Goal: Information Seeking & Learning: Check status

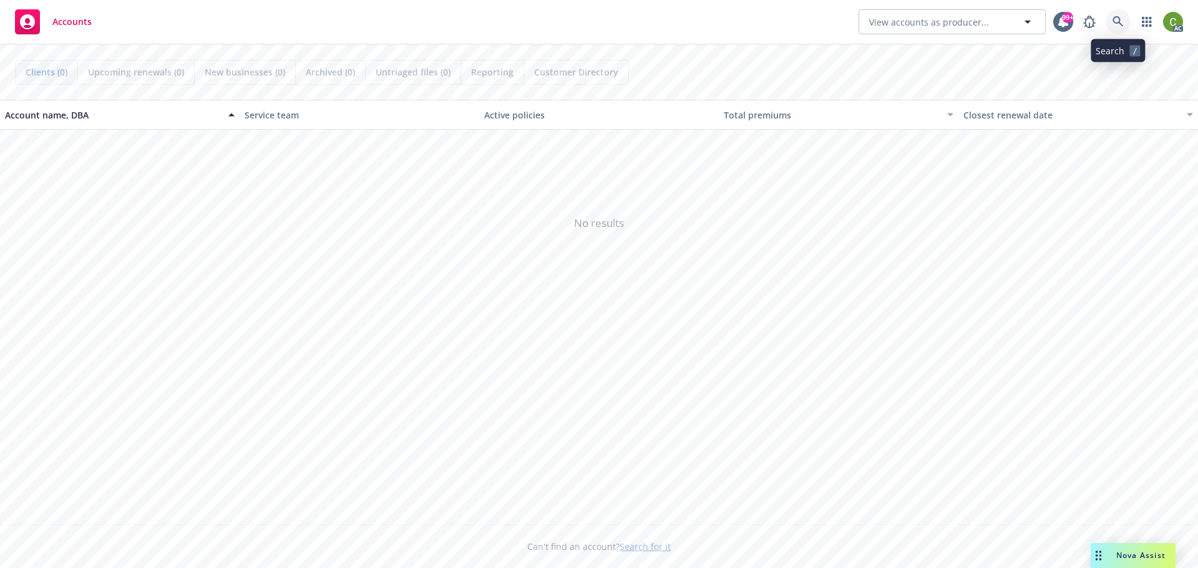
click at [1110, 30] on link at bounding box center [1117, 21] width 25 height 25
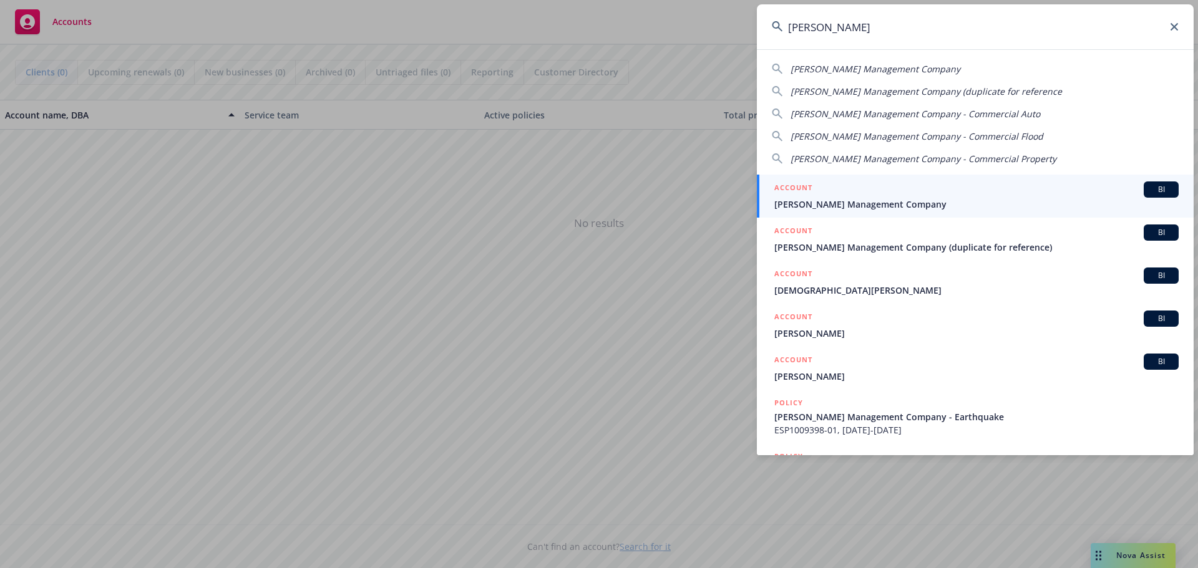
type input "[PERSON_NAME]"
click at [866, 198] on span "[PERSON_NAME] Management Company" at bounding box center [976, 204] width 404 height 13
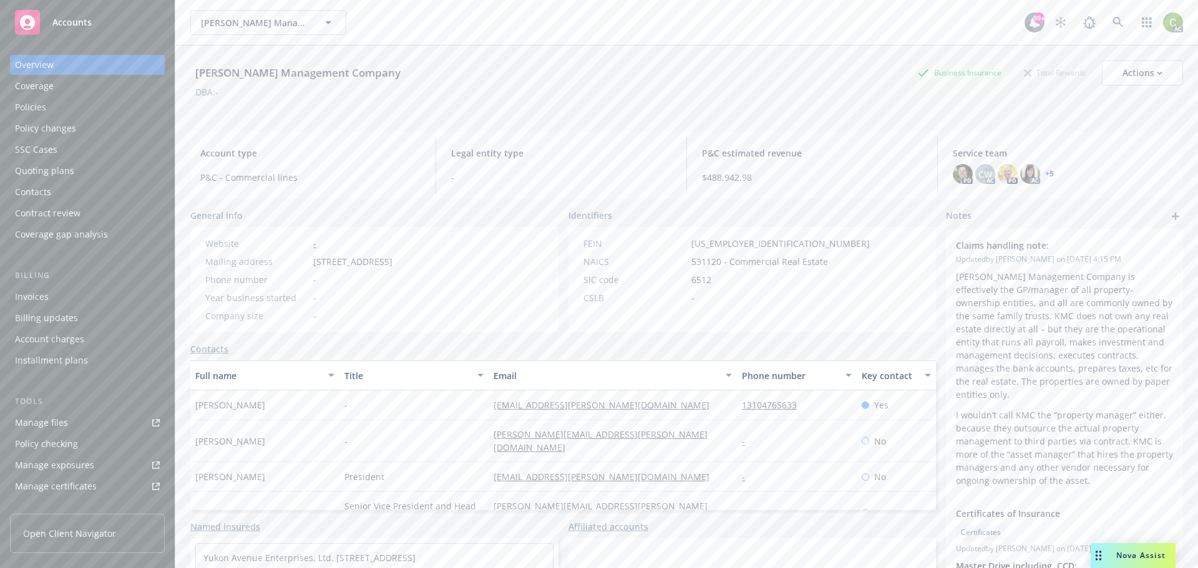
click at [30, 109] on div "Policies" at bounding box center [30, 107] width 31 height 20
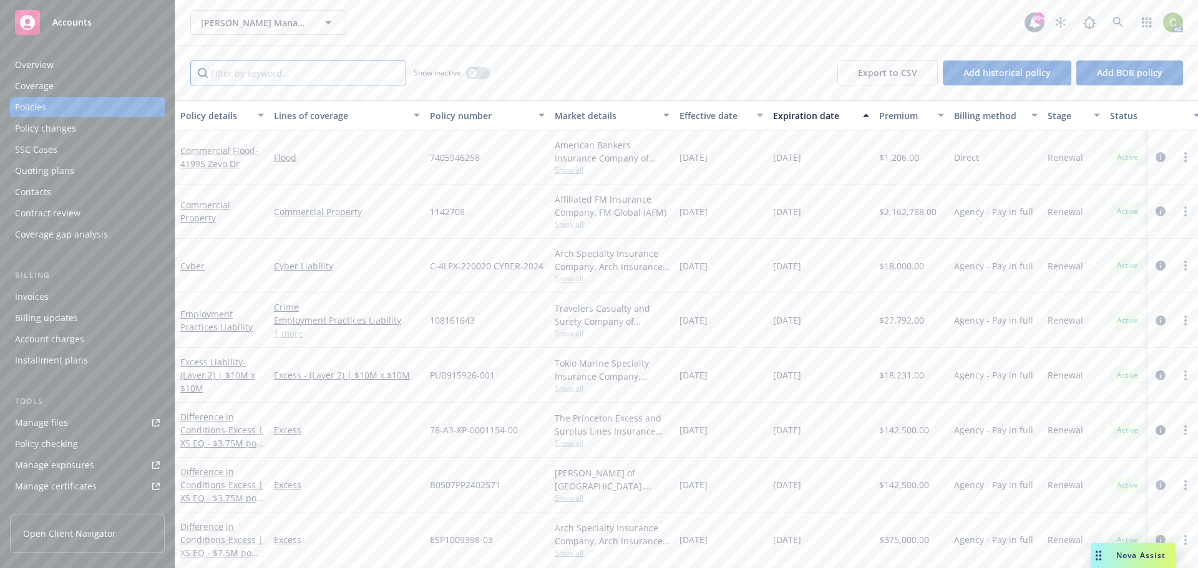
click at [276, 78] on input "Filter by keyword..." at bounding box center [298, 72] width 216 height 25
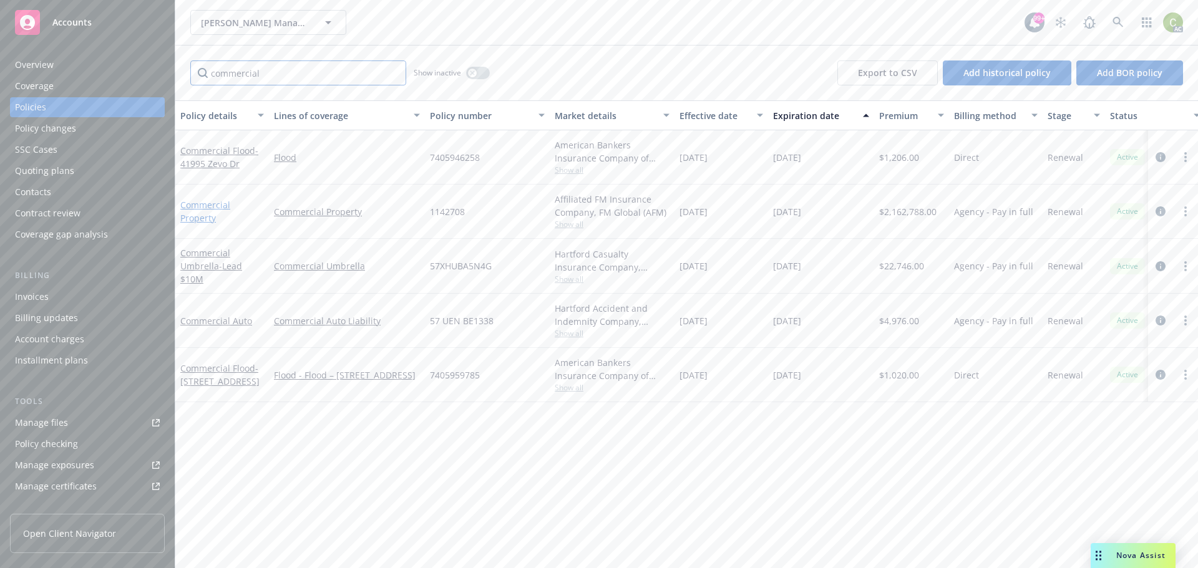
type input "commercial"
click at [200, 204] on link "Commercial Property" at bounding box center [205, 211] width 50 height 25
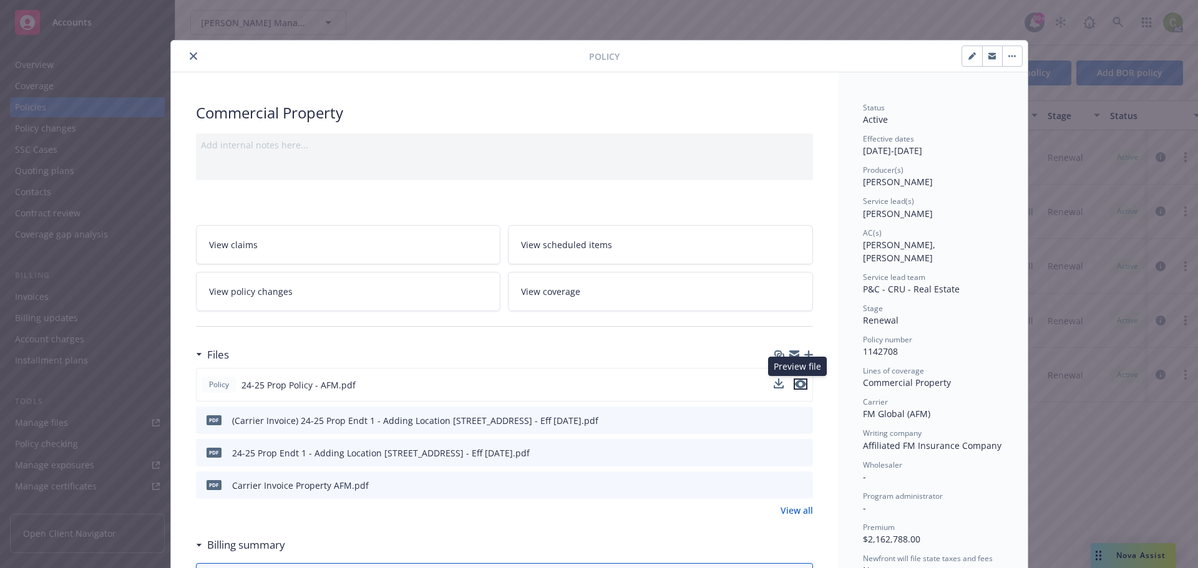
click at [796, 384] on icon "preview file" at bounding box center [800, 384] width 11 height 9
click at [190, 55] on icon "close" at bounding box center [193, 55] width 7 height 7
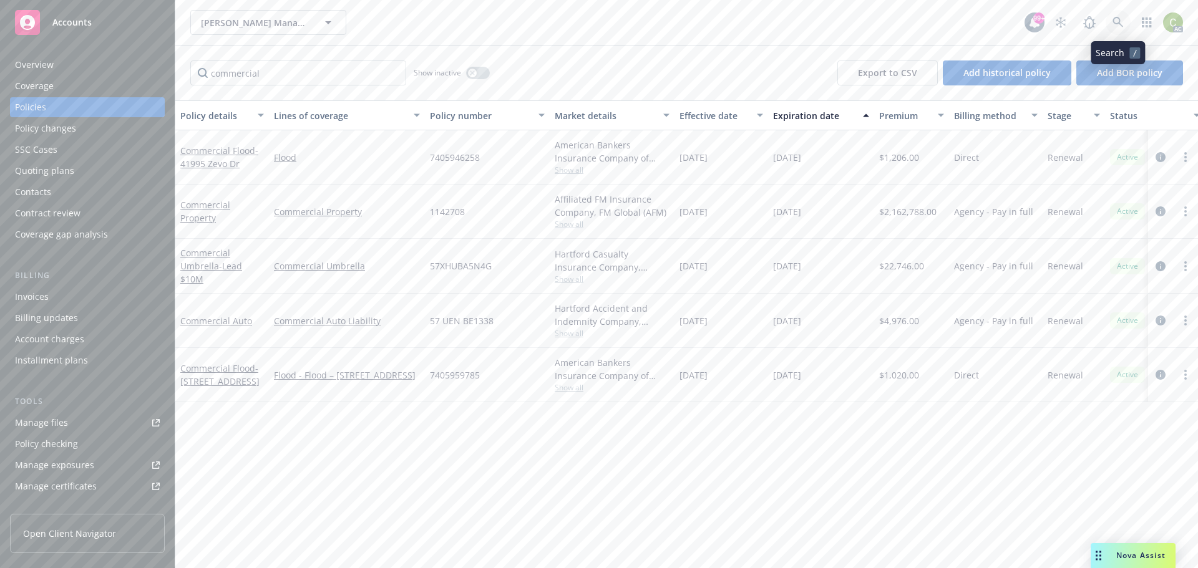
click at [1116, 27] on icon at bounding box center [1117, 22] width 11 height 11
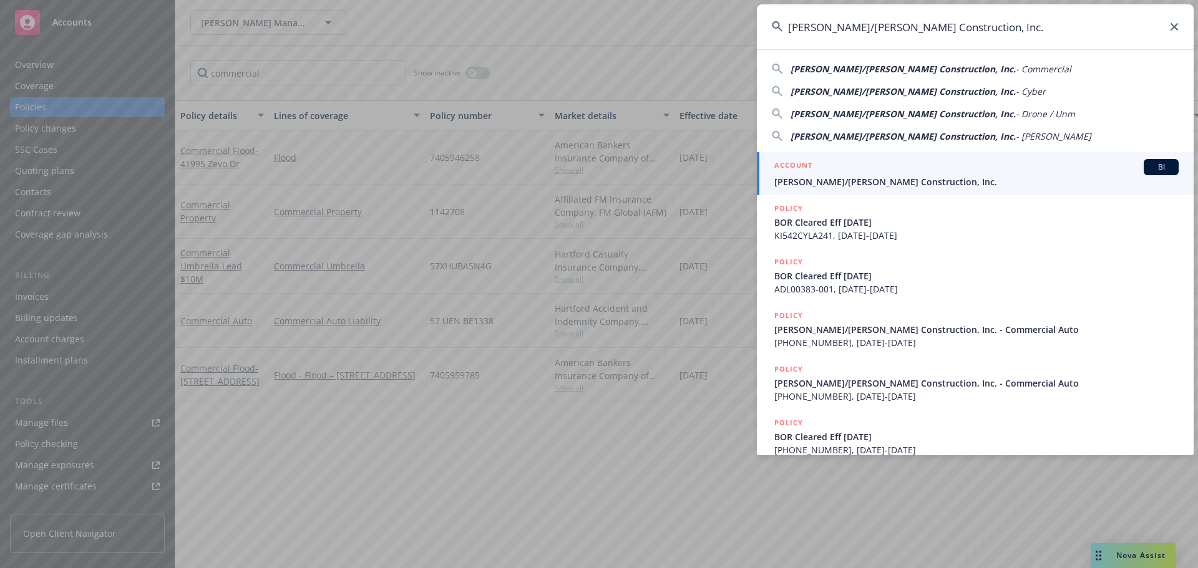
type input "Elliott/Drinkward Construction, Inc."
click at [896, 166] on div "ACCOUNT BI" at bounding box center [976, 167] width 404 height 16
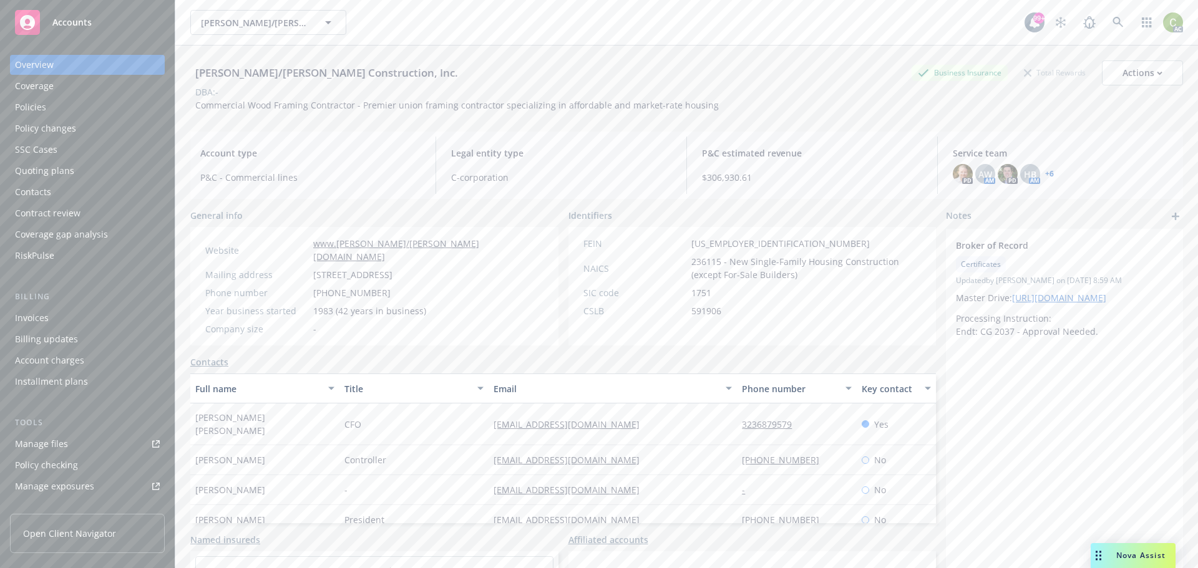
click at [23, 109] on div "Policies" at bounding box center [30, 107] width 31 height 20
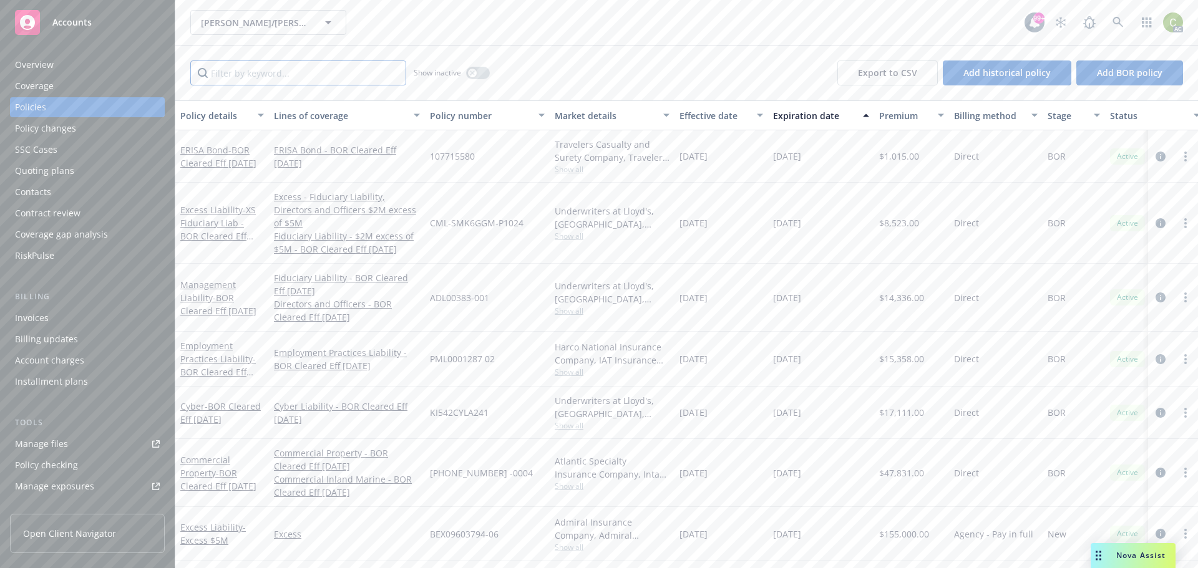
click at [261, 78] on input "Filter by keyword..." at bounding box center [298, 72] width 216 height 25
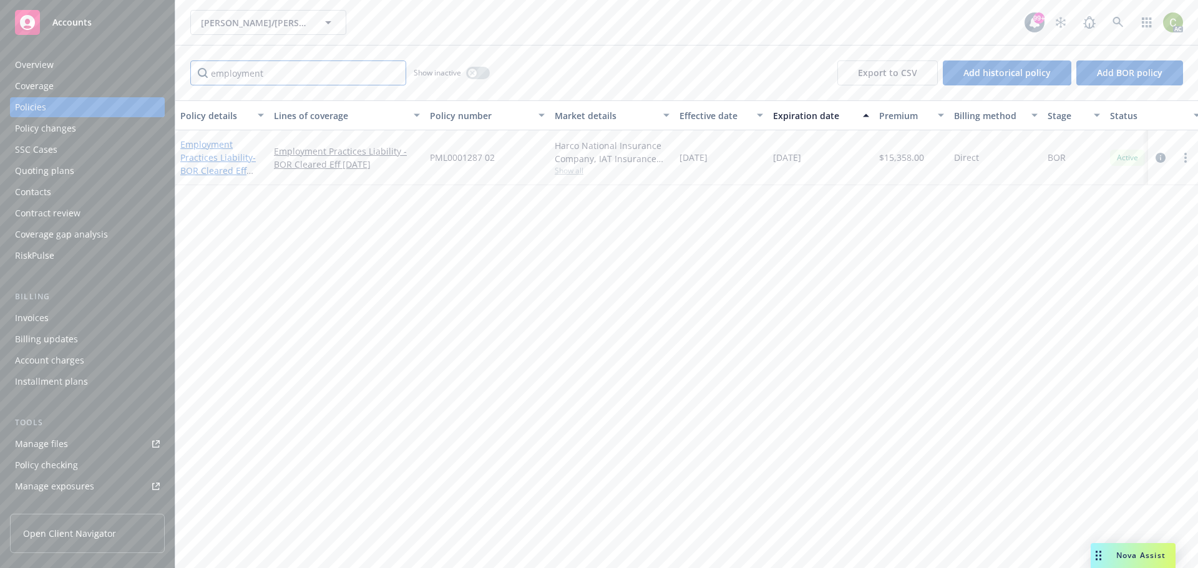
type input "employment"
click at [198, 145] on link "Employment Practices Liability - BOR Cleared Eff 5/20/2025" at bounding box center [217, 163] width 75 height 51
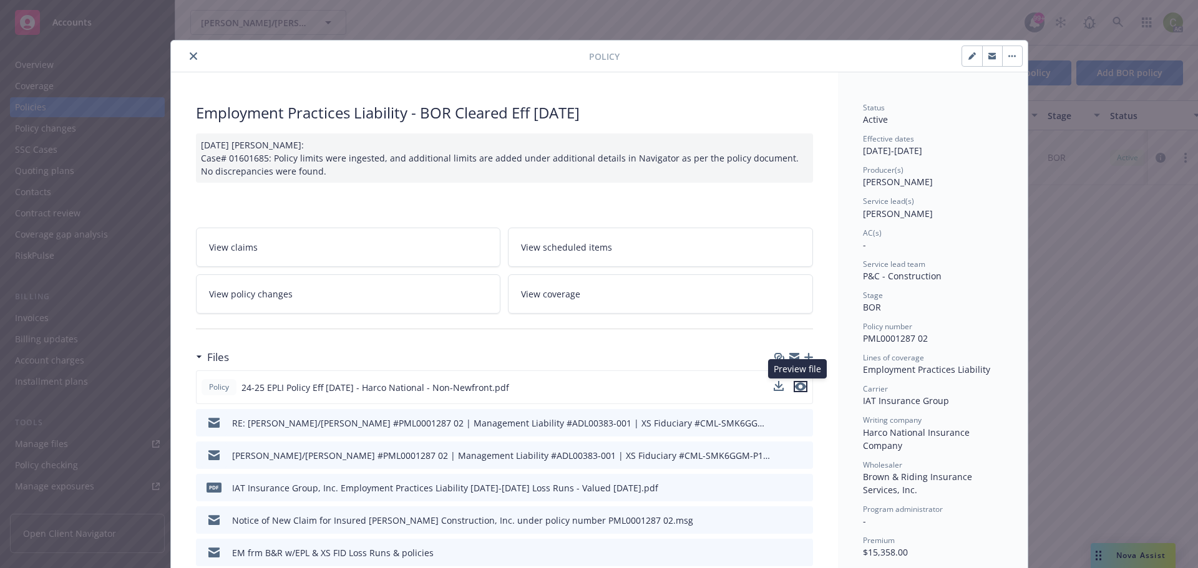
click at [795, 387] on icon "preview file" at bounding box center [800, 386] width 11 height 9
drag, startPoint x: 183, startPoint y: 55, endPoint x: 92, endPoint y: 84, distance: 95.7
click at [186, 54] on button "close" at bounding box center [193, 56] width 15 height 15
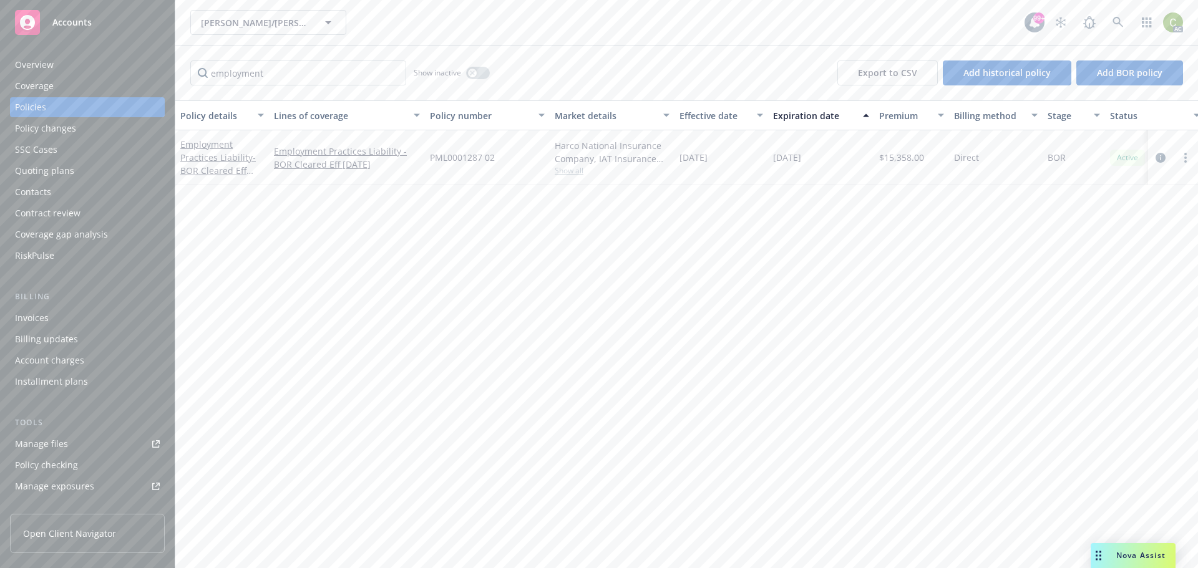
click at [38, 65] on div "Overview" at bounding box center [34, 65] width 39 height 20
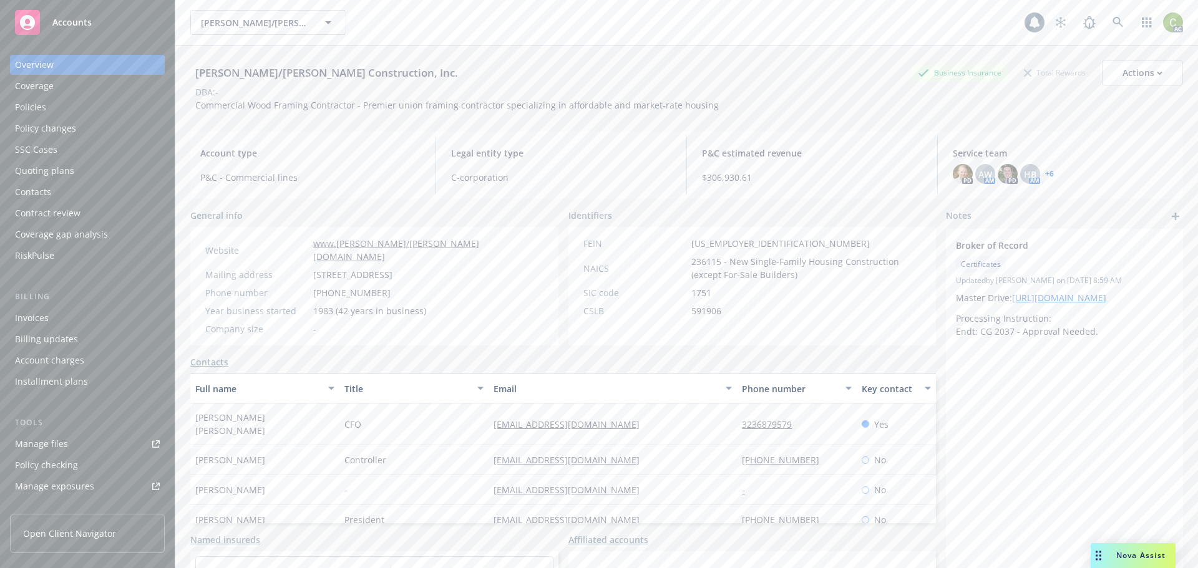
click at [1047, 176] on div "PD AW AM PD HB AM + 6" at bounding box center [1062, 174] width 220 height 20
click at [1045, 175] on link "+ 6" at bounding box center [1049, 173] width 9 height 7
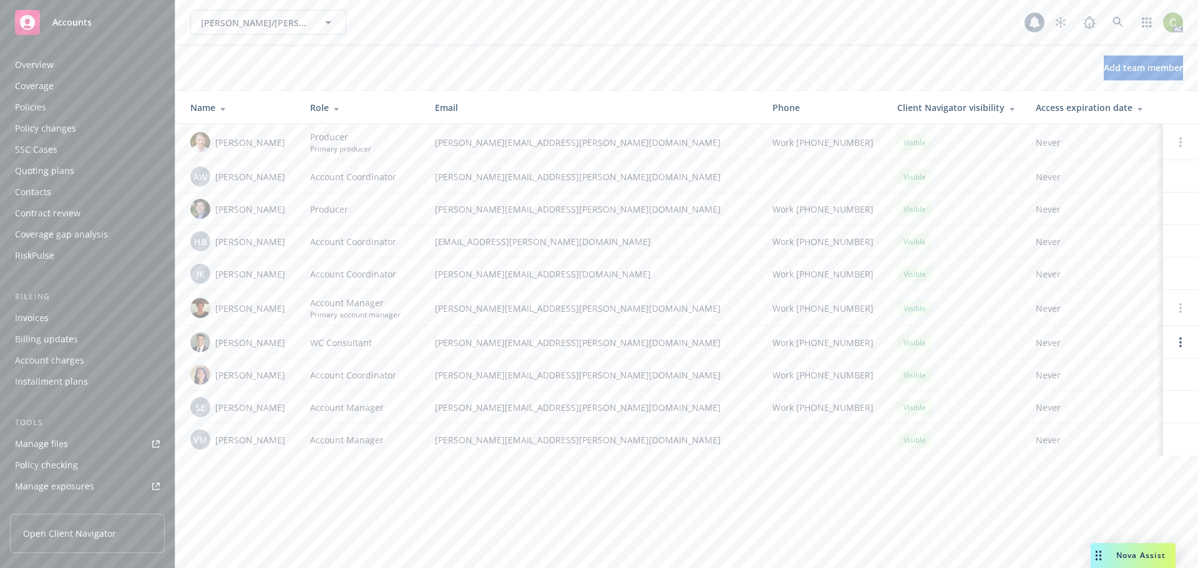
scroll to position [287, 0]
click at [1125, 19] on link at bounding box center [1117, 22] width 25 height 25
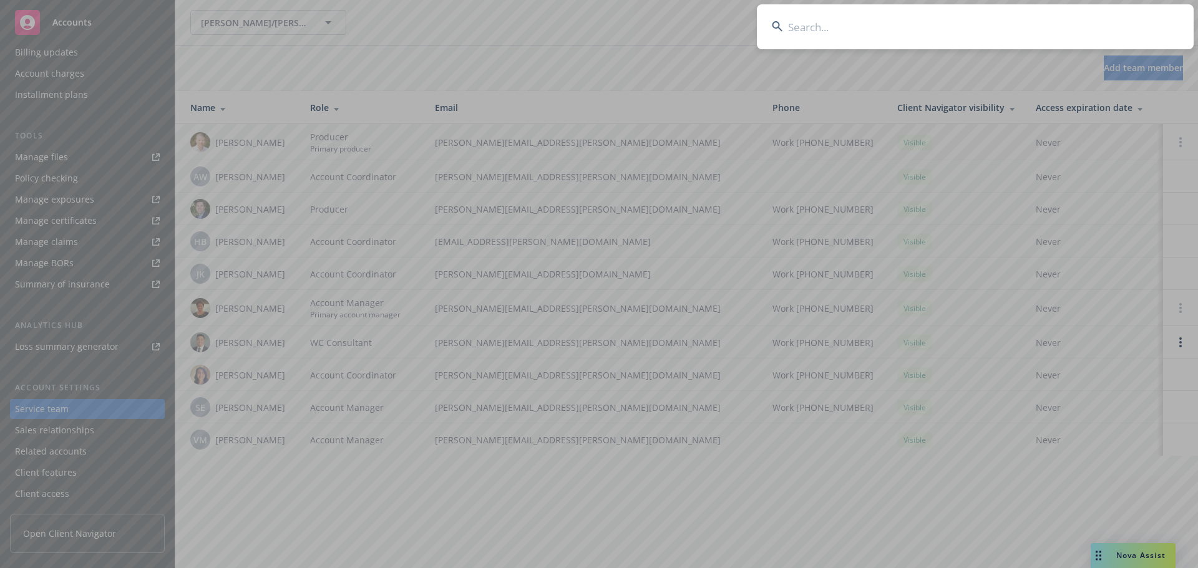
type input "AndrenaM"
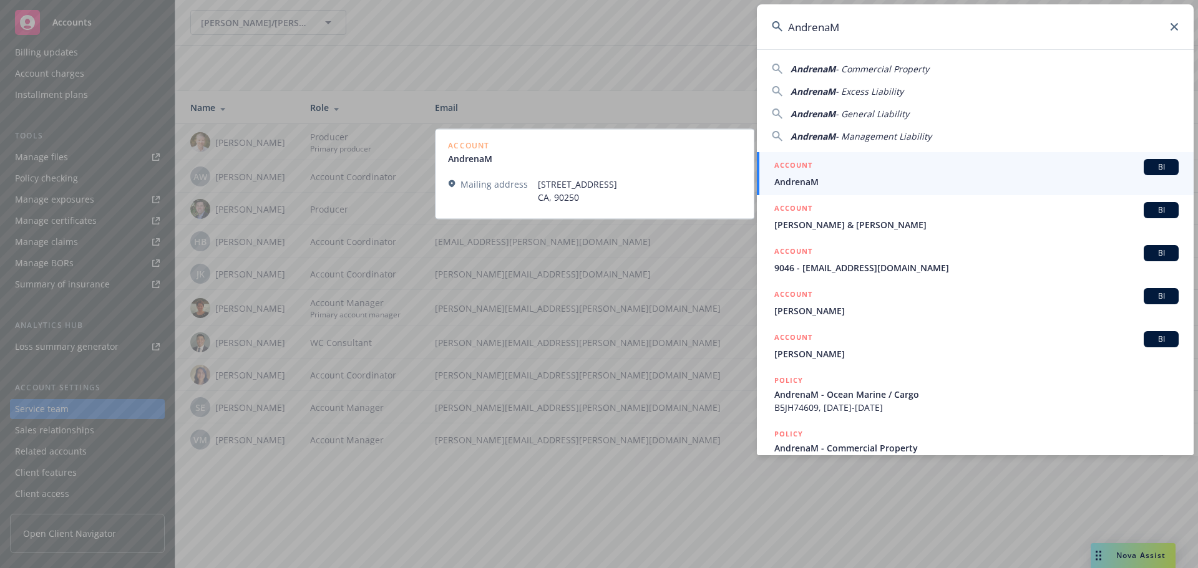
drag, startPoint x: 838, startPoint y: 173, endPoint x: 838, endPoint y: 22, distance: 150.9
click at [838, 173] on div "ACCOUNT BI" at bounding box center [976, 167] width 404 height 16
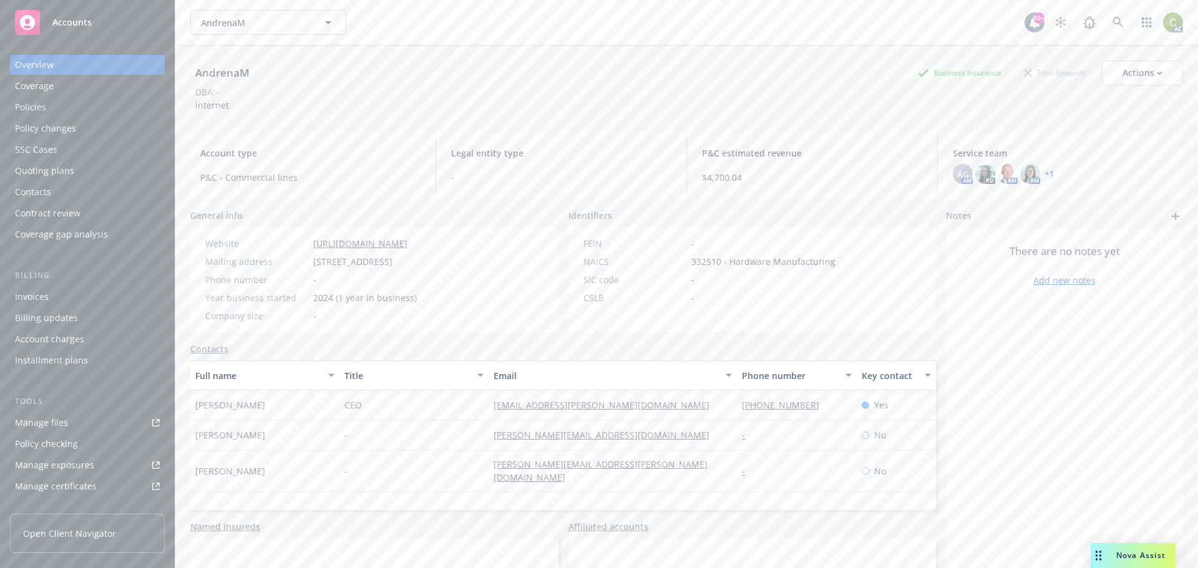
click at [54, 109] on div "Policies" at bounding box center [87, 107] width 145 height 20
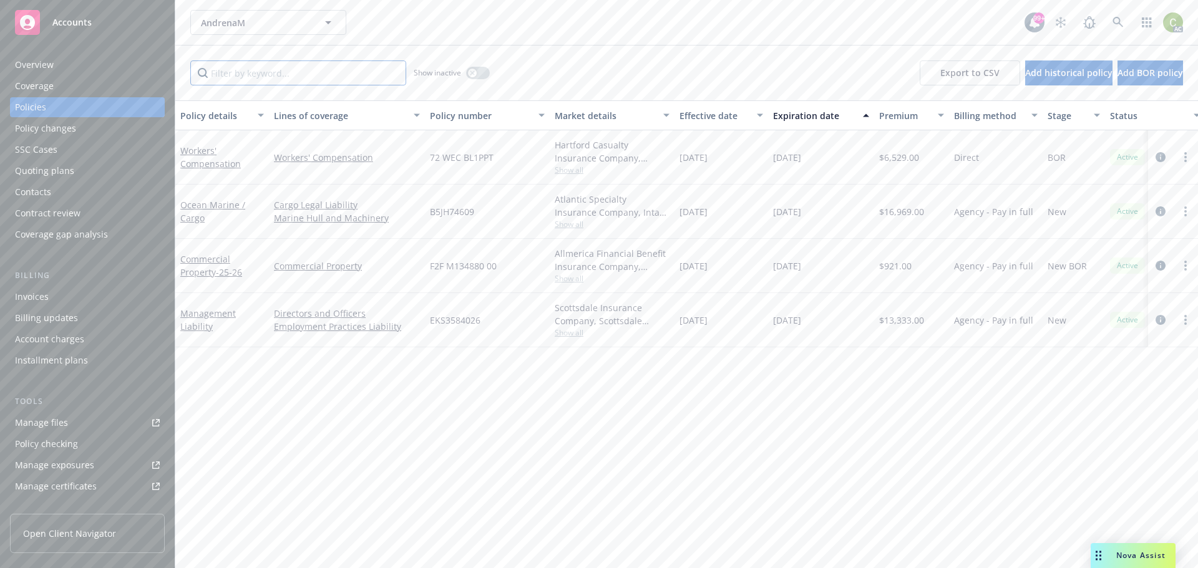
click at [307, 72] on input "Filter by keyword..." at bounding box center [298, 72] width 216 height 25
paste input "EKS3584026"
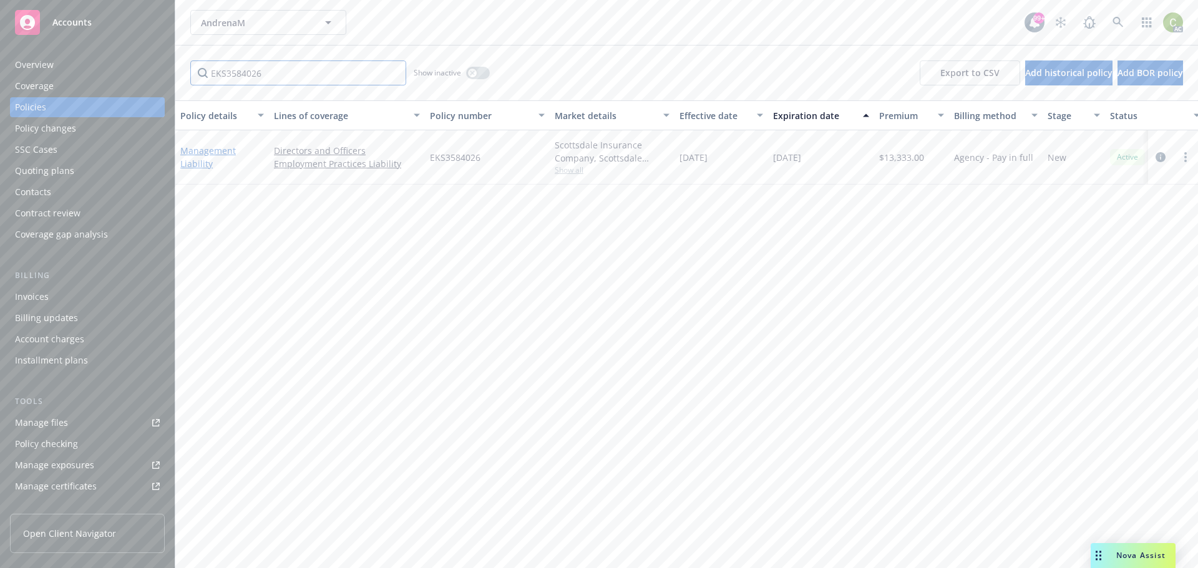
type input "EKS3584026"
click at [205, 150] on link "Management Liability" at bounding box center [208, 157] width 56 height 25
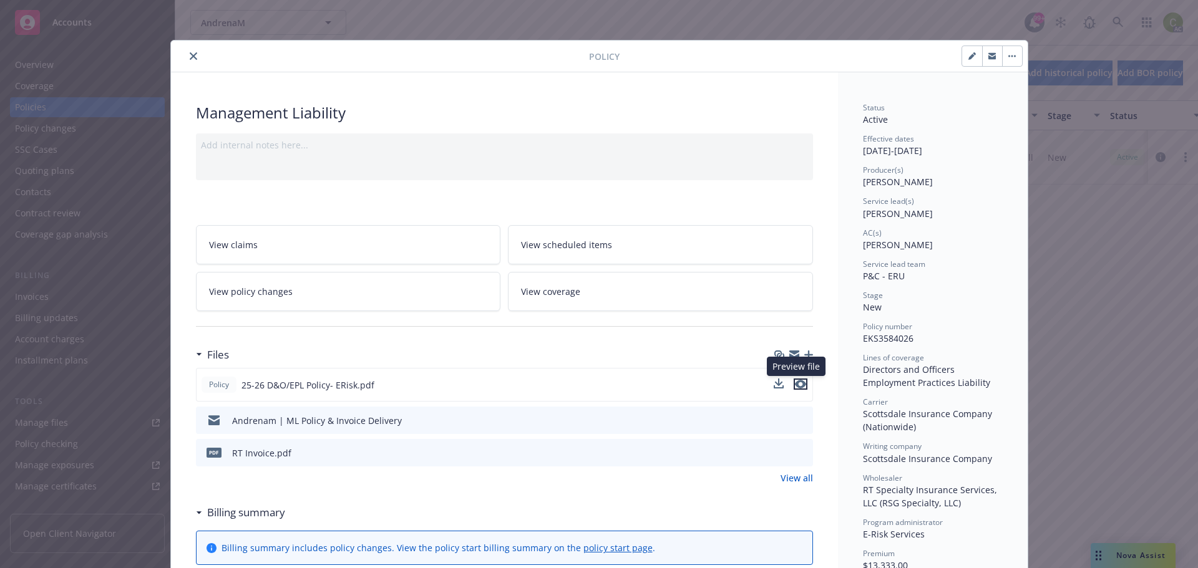
click at [799, 387] on icon "preview file" at bounding box center [800, 384] width 11 height 9
click at [800, 418] on icon "preview file" at bounding box center [800, 419] width 11 height 9
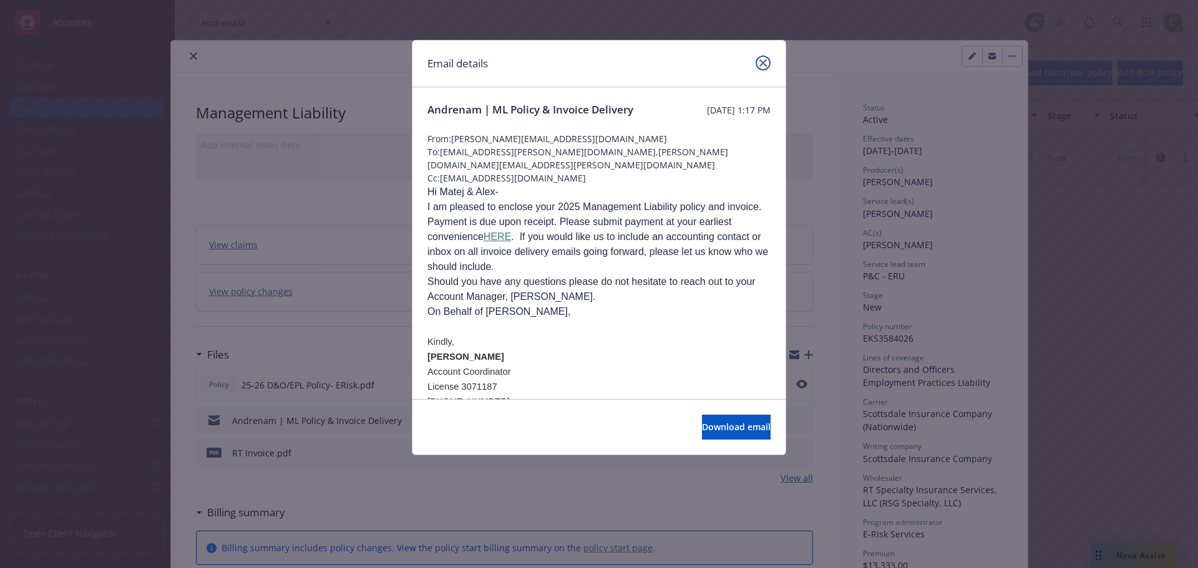
click at [763, 65] on icon "close" at bounding box center [762, 62] width 7 height 7
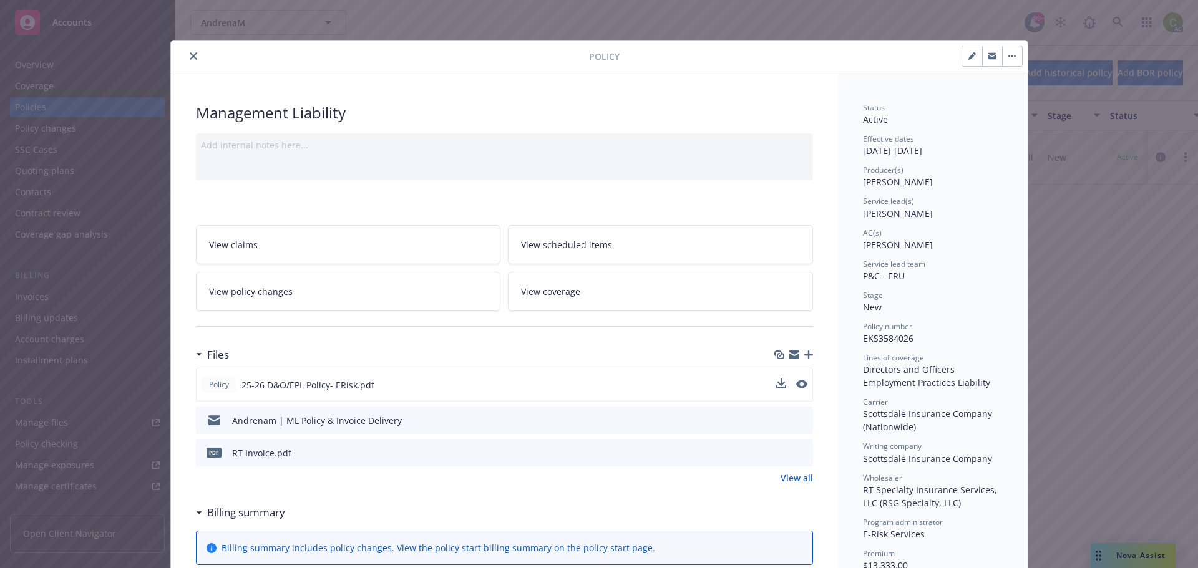
click at [799, 451] on icon "preview file" at bounding box center [800, 452] width 11 height 9
click at [798, 481] on link "View all" at bounding box center [796, 478] width 32 height 13
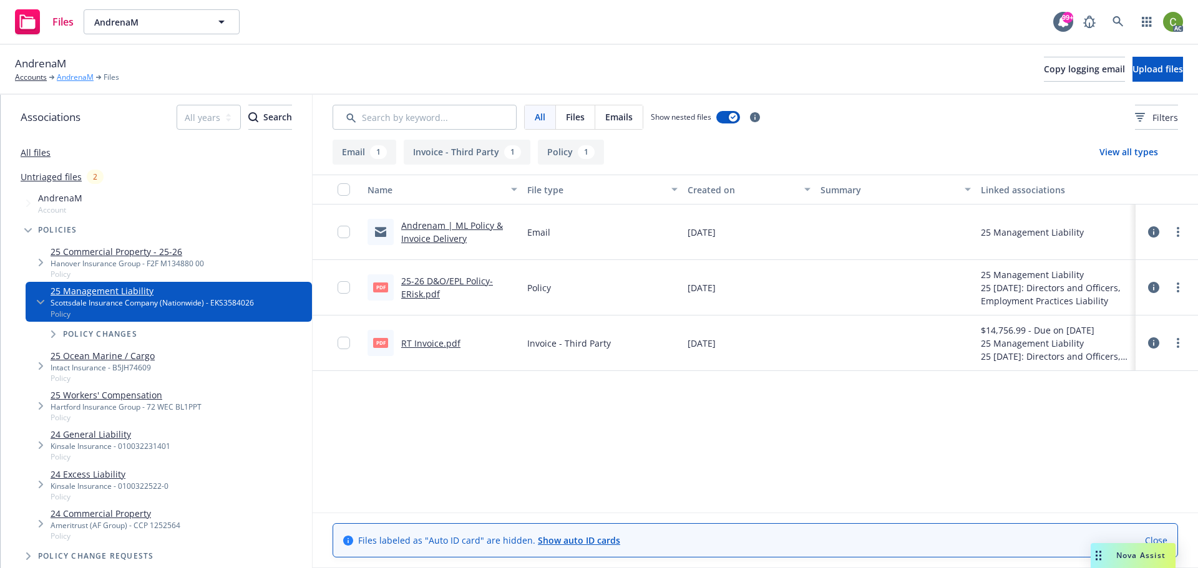
click at [77, 83] on link "AndrenaM" at bounding box center [75, 77] width 37 height 11
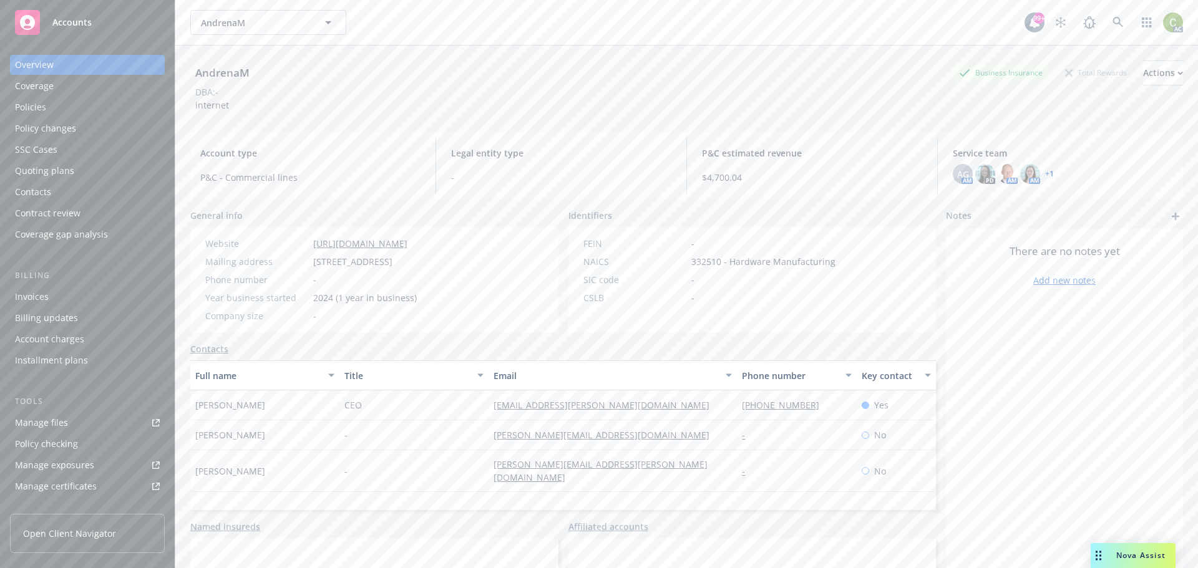
click at [29, 114] on div "Policies" at bounding box center [30, 107] width 31 height 20
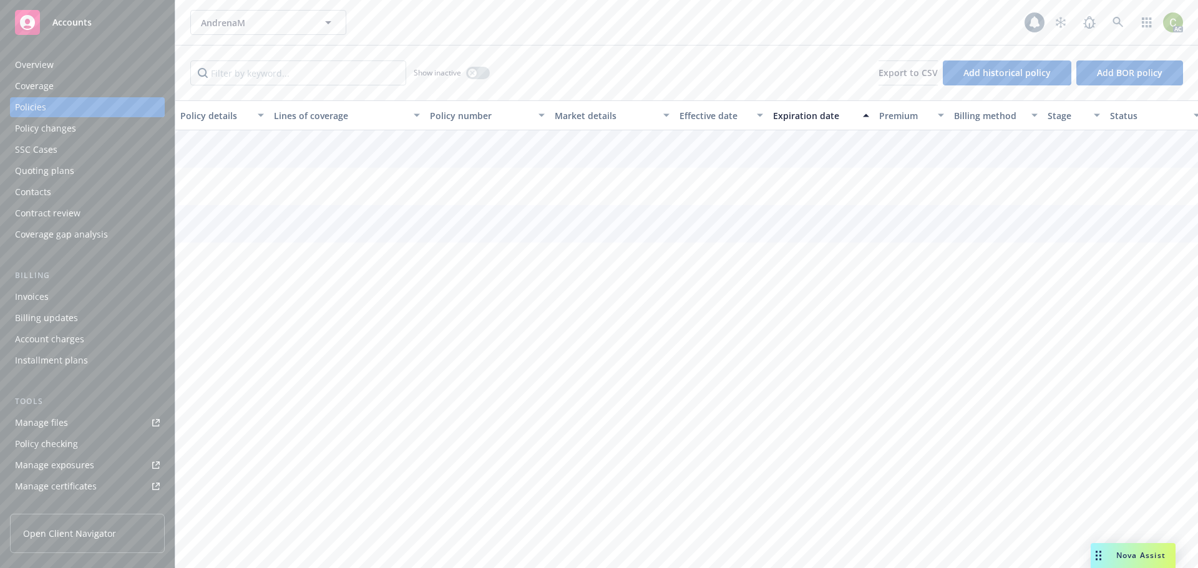
click at [58, 63] on div "Overview" at bounding box center [87, 65] width 145 height 20
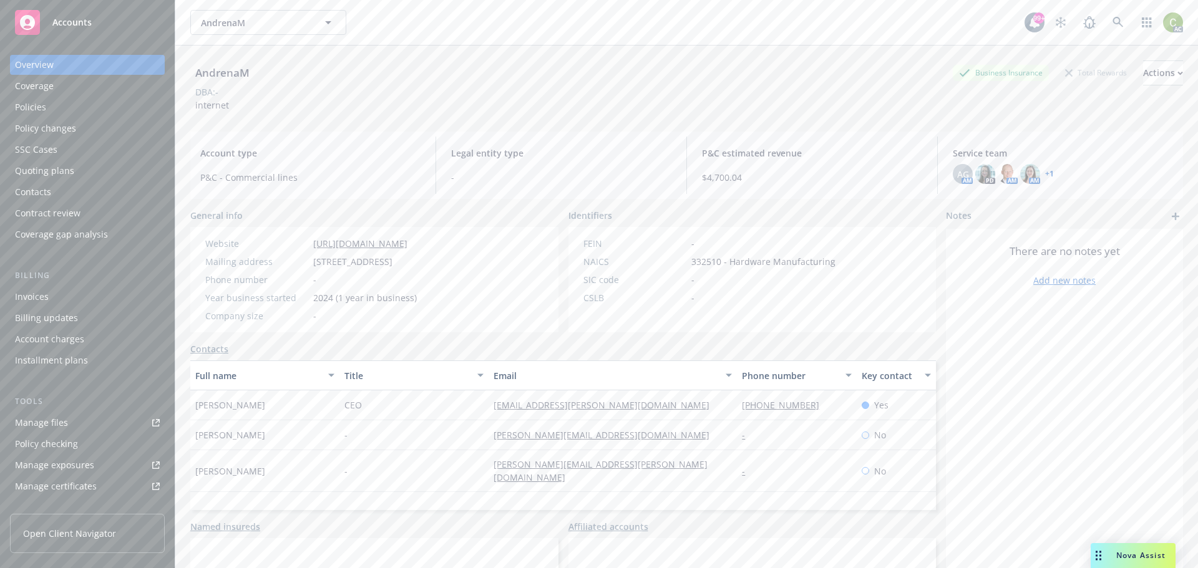
click at [52, 110] on div "Policies" at bounding box center [87, 107] width 145 height 20
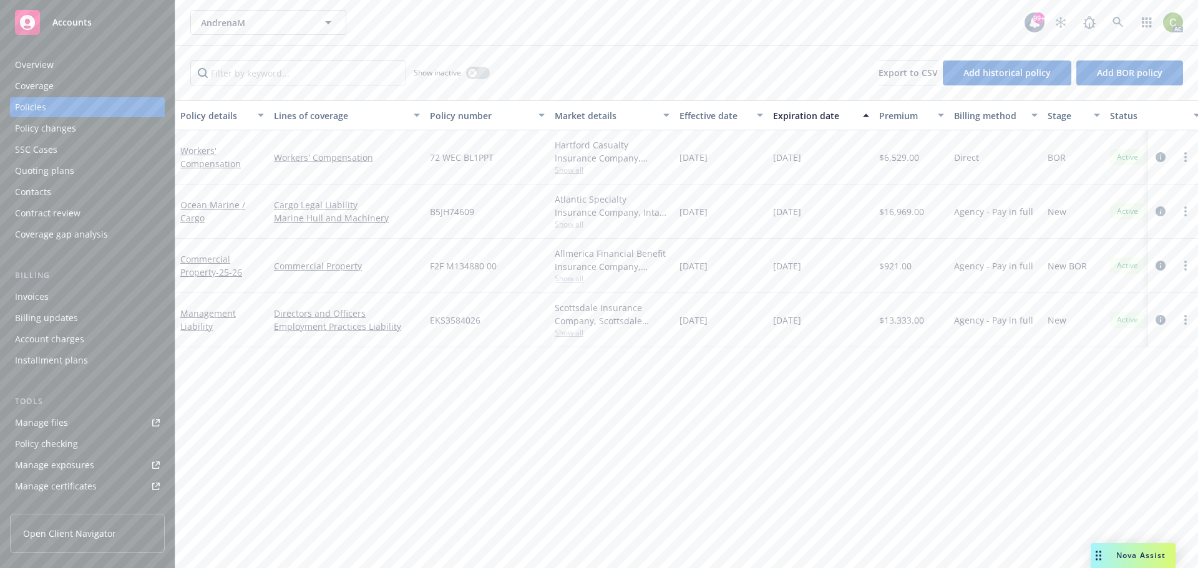
click at [74, 420] on link "Manage files" at bounding box center [87, 423] width 155 height 20
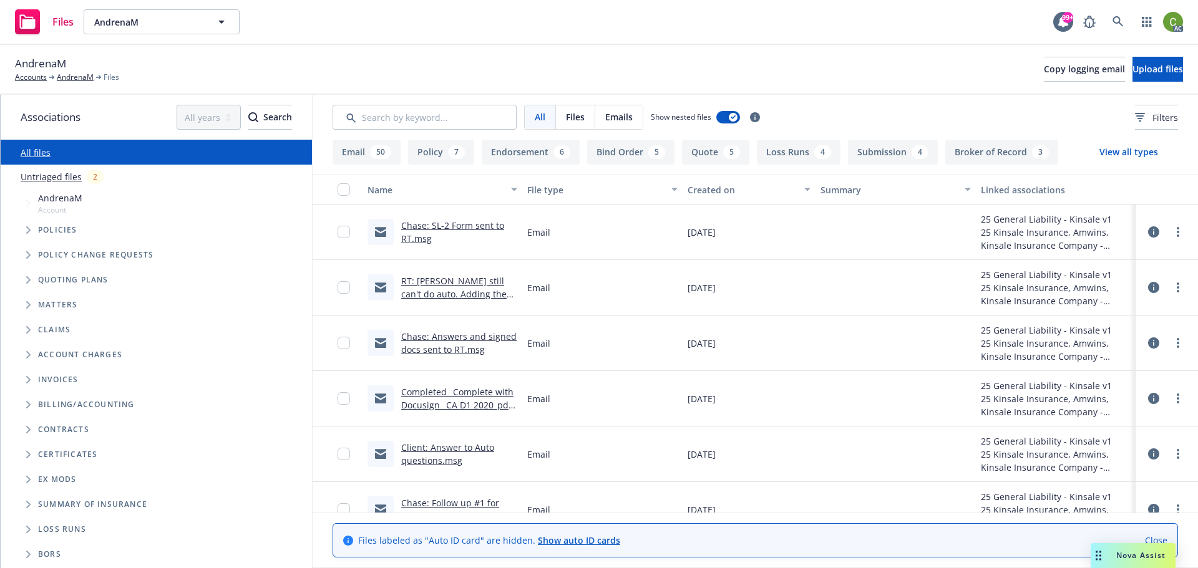
click at [455, 226] on link "Chase: SL-2 Form sent to RT.msg" at bounding box center [452, 232] width 103 height 25
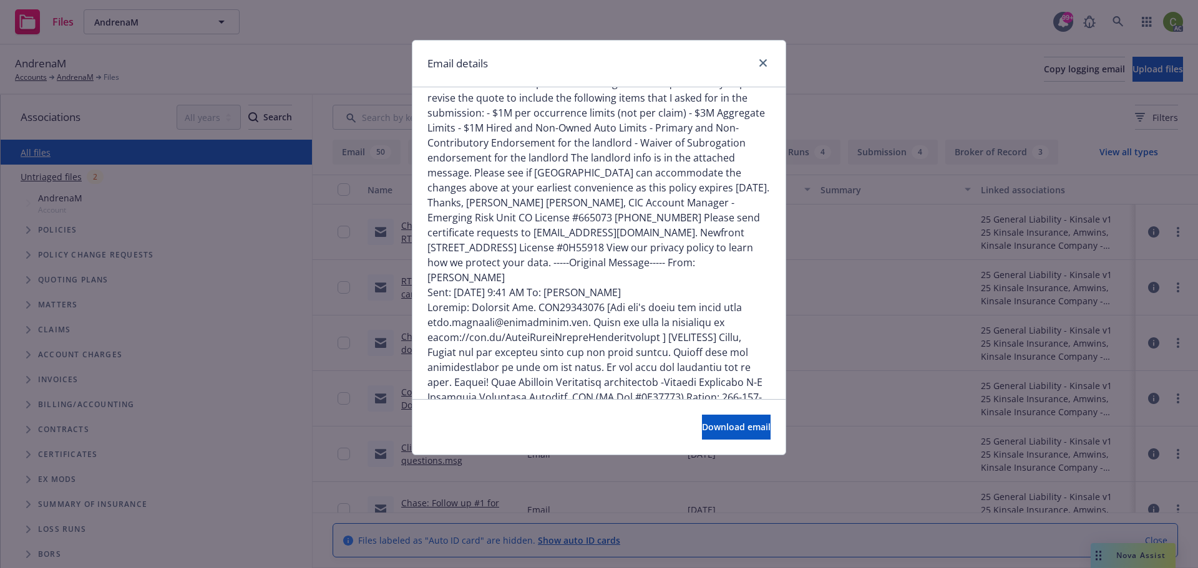
scroll to position [3168, 0]
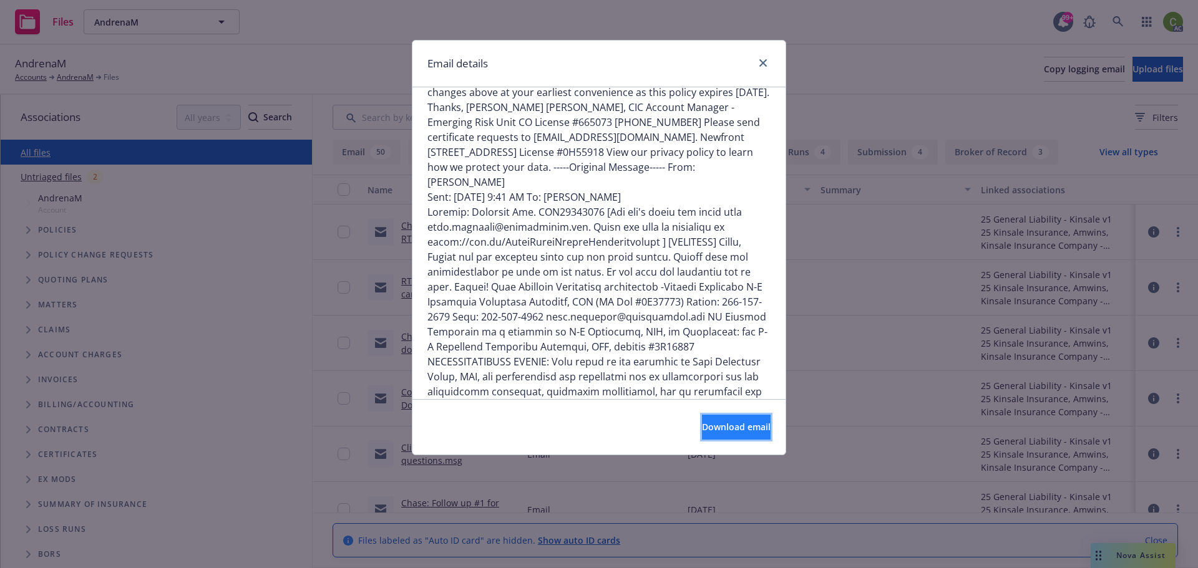
click at [715, 424] on span "Download email" at bounding box center [736, 427] width 69 height 12
click at [710, 54] on div "Email details" at bounding box center [598, 64] width 373 height 47
click at [760, 62] on icon "close" at bounding box center [762, 62] width 7 height 7
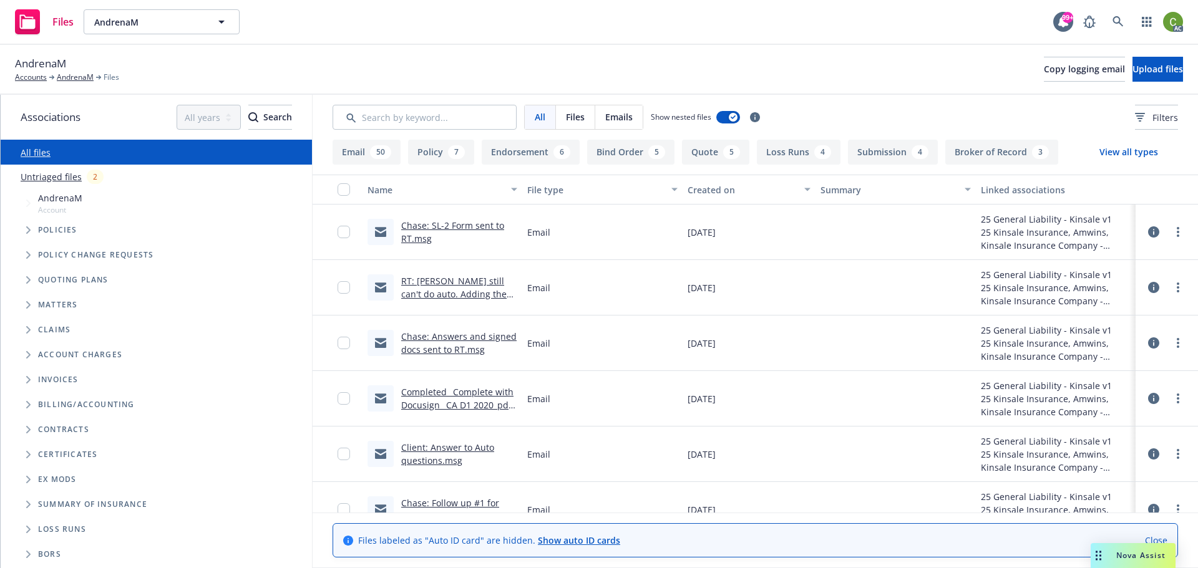
click at [419, 277] on link "RT: Kinsale still can't do auto. Adding the waiver and primary.msg" at bounding box center [453, 294] width 105 height 38
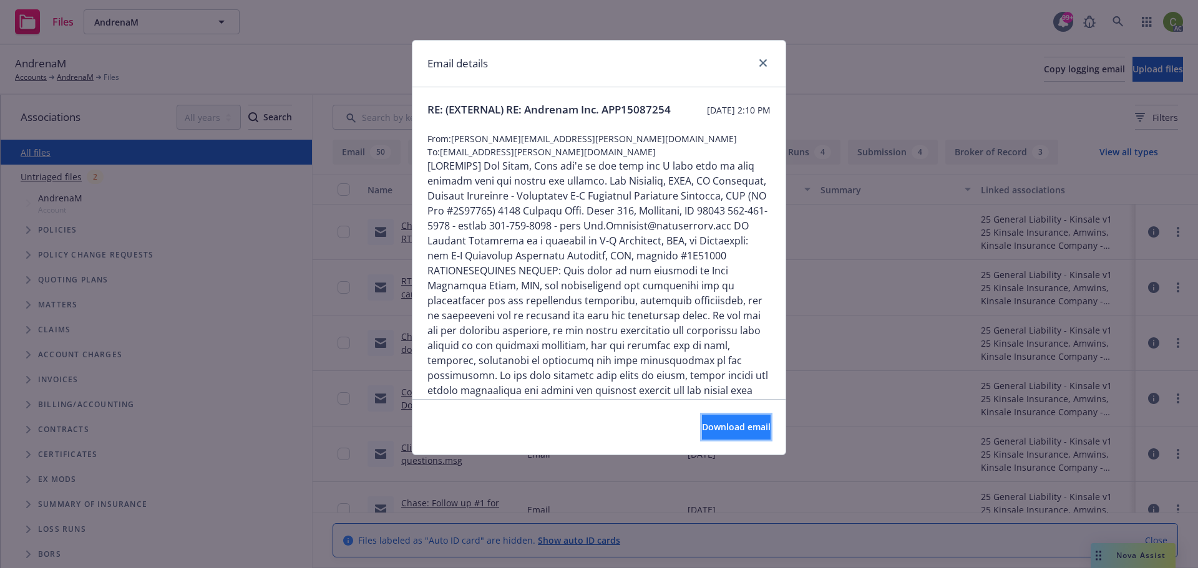
click at [740, 437] on button "Download email" at bounding box center [736, 427] width 69 height 25
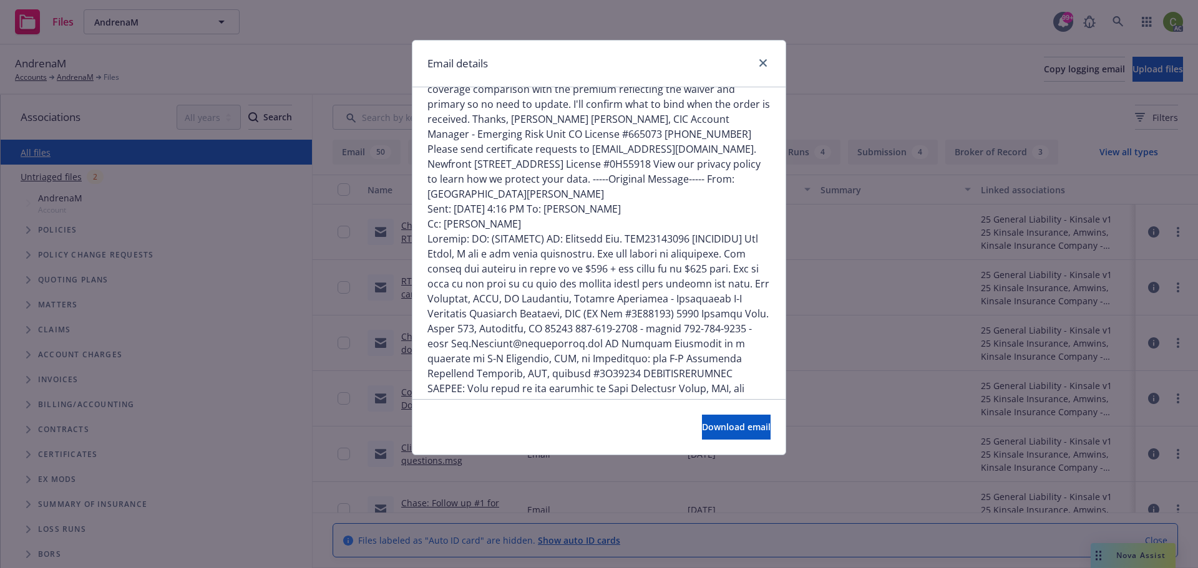
scroll to position [998, 0]
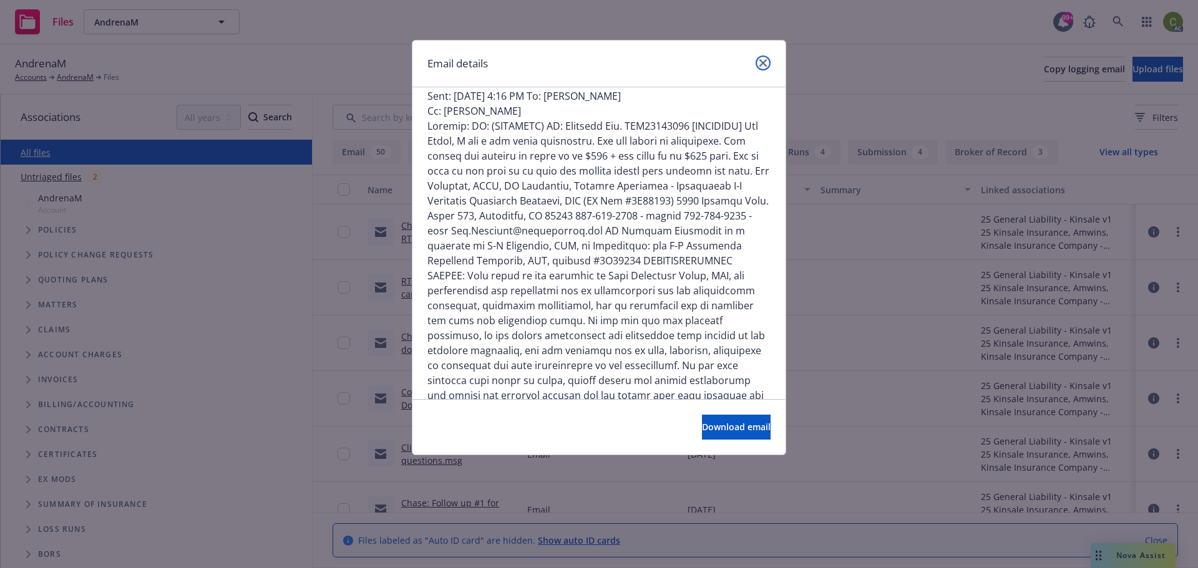
click at [761, 62] on icon "close" at bounding box center [762, 62] width 7 height 7
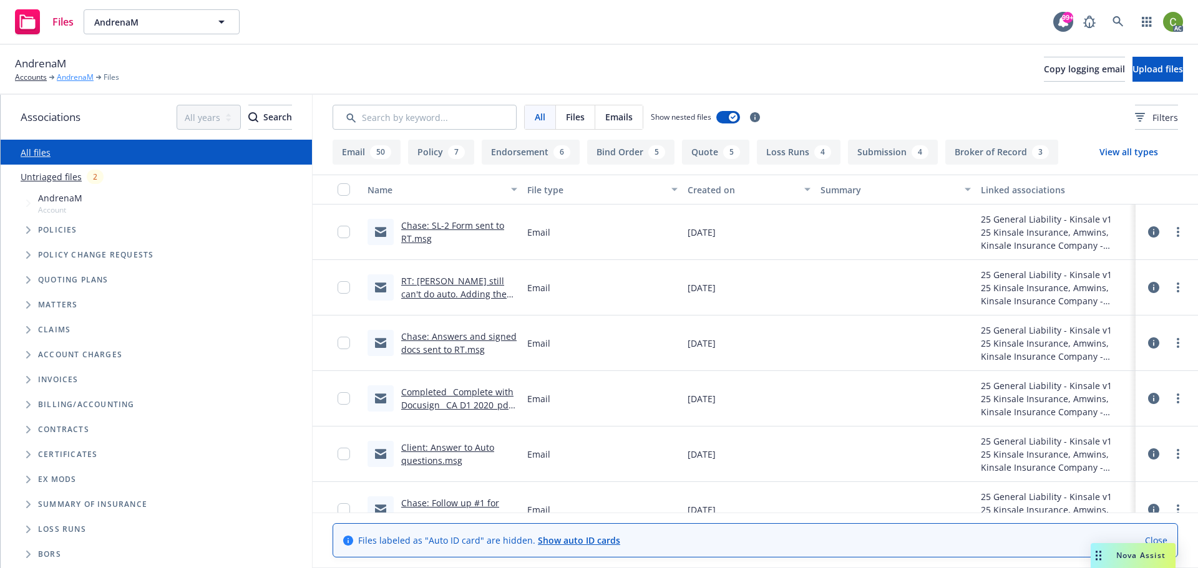
click at [72, 78] on link "AndrenaM" at bounding box center [75, 77] width 37 height 11
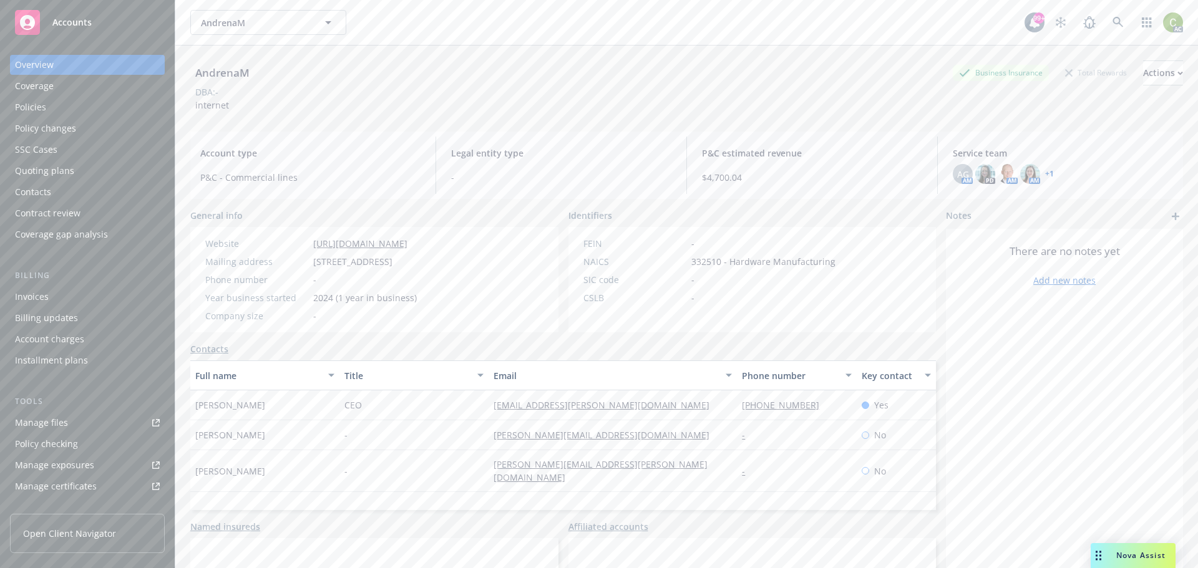
click at [346, 99] on div "AndrenaM Business Insurance Total Rewards Actions DBA: - internet" at bounding box center [686, 85] width 992 height 51
click at [1112, 25] on icon at bounding box center [1117, 22] width 11 height 11
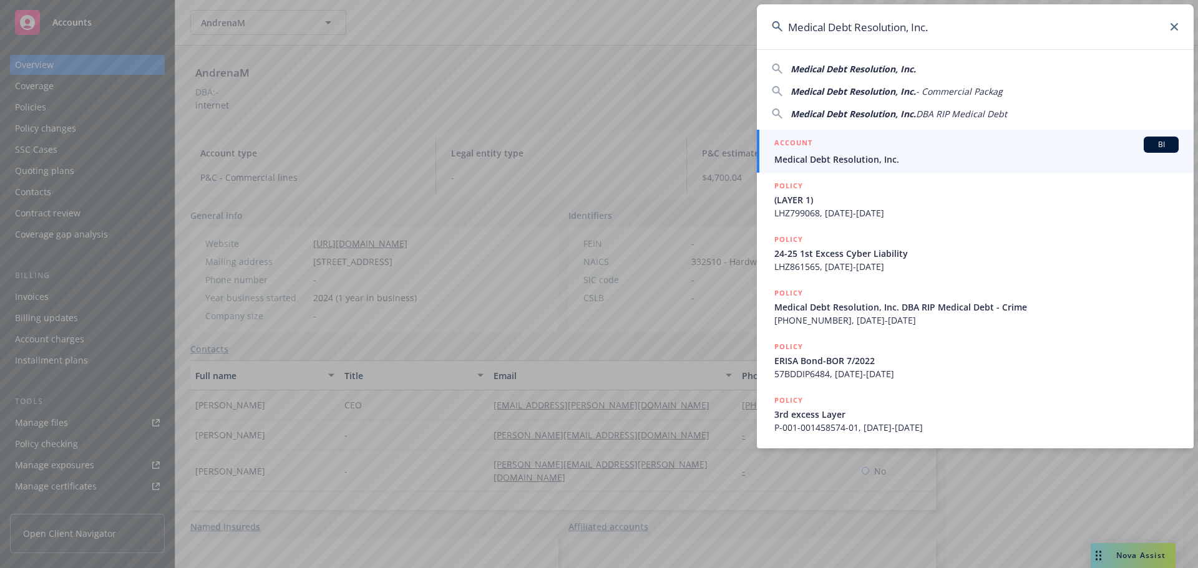
type input "Medical Debt Resolution, Inc."
drag, startPoint x: 843, startPoint y: 150, endPoint x: 835, endPoint y: 153, distance: 8.7
click at [843, 150] on div "ACCOUNT BI" at bounding box center [976, 145] width 404 height 16
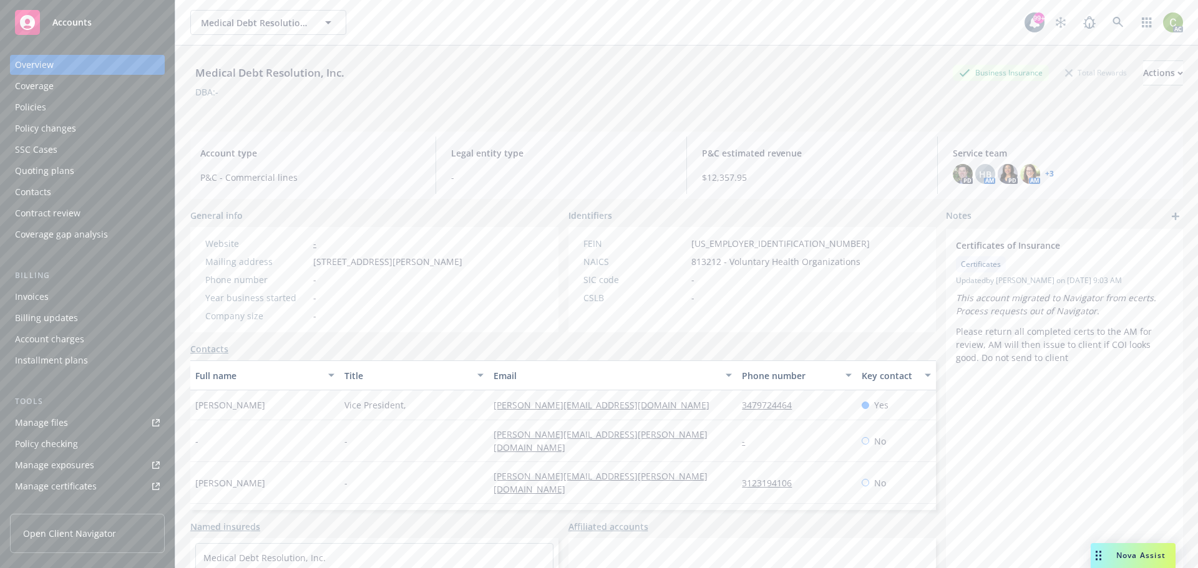
click at [37, 105] on div "Policies" at bounding box center [30, 107] width 31 height 20
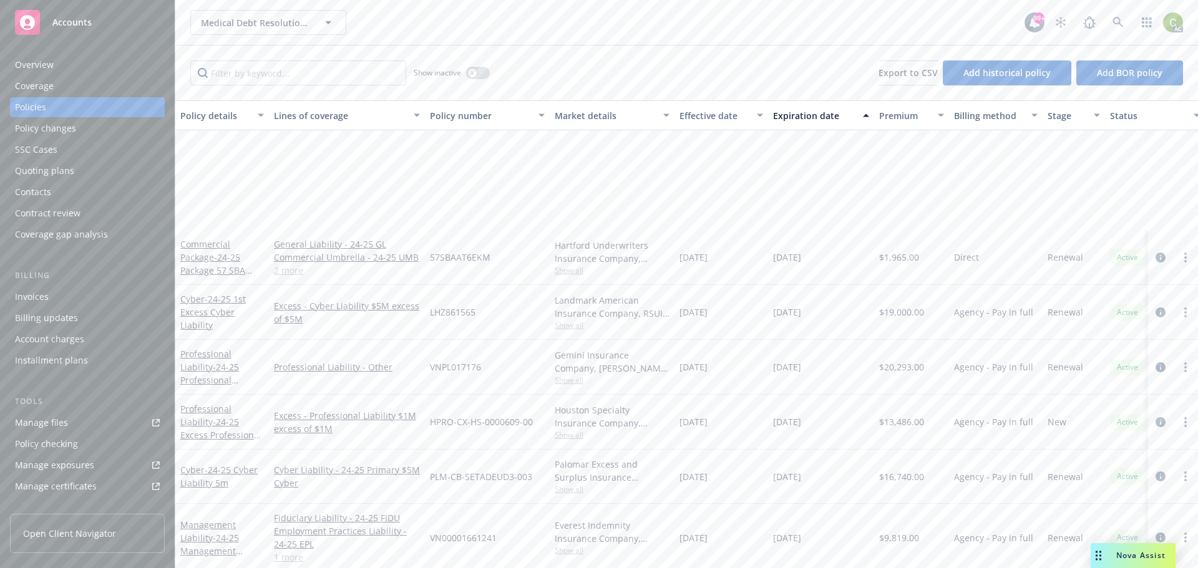
scroll to position [177, 0]
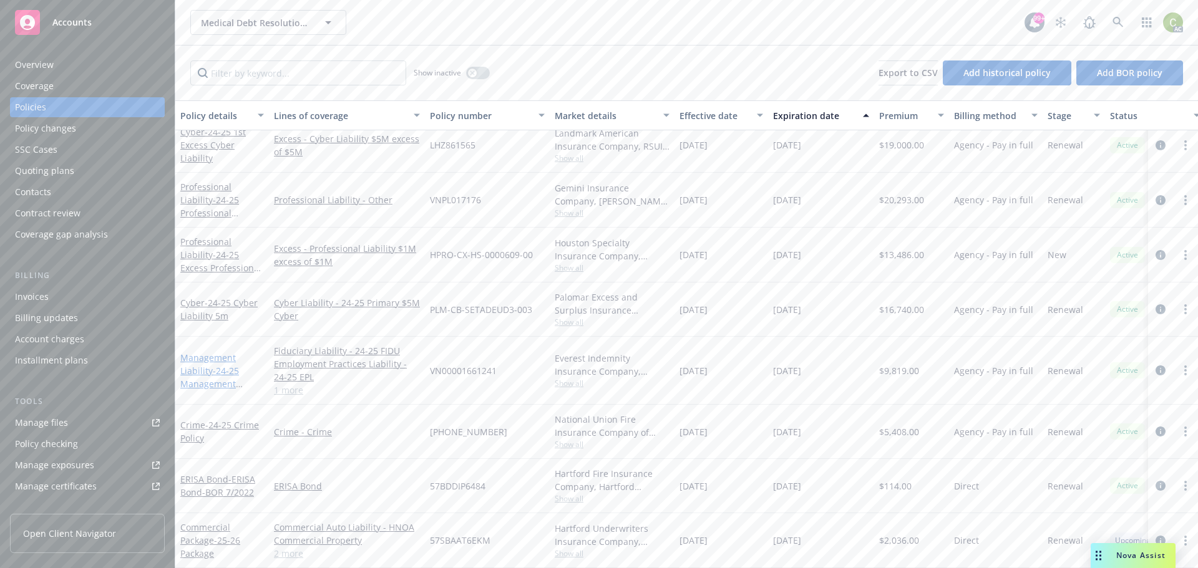
click at [199, 352] on link "Management Liability - 24-25 Management Liability $3m" at bounding box center [209, 377] width 59 height 51
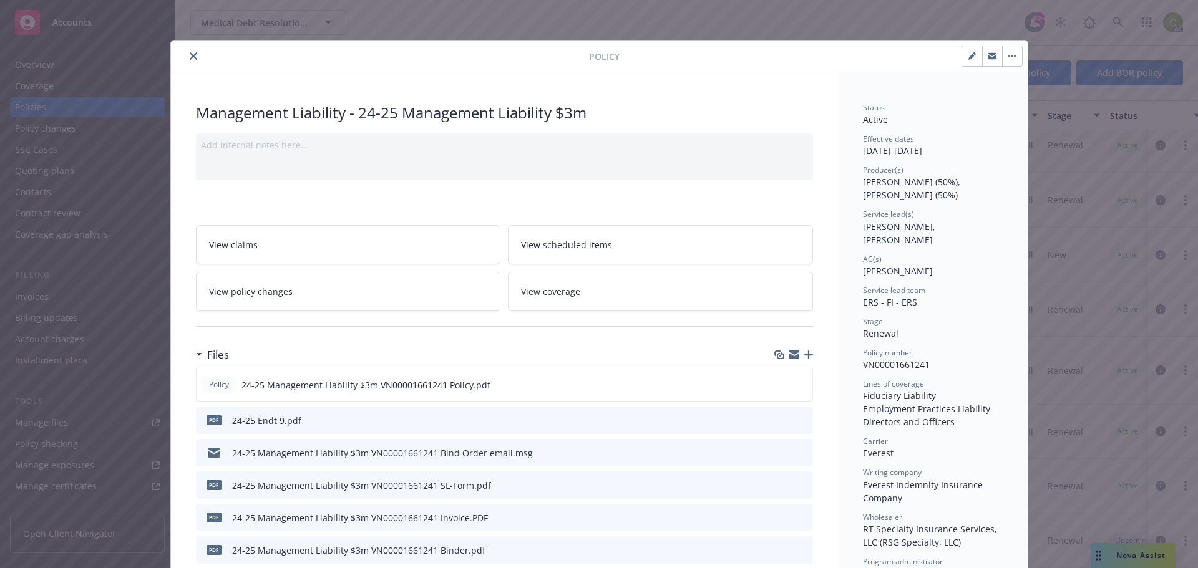
click at [190, 54] on icon "close" at bounding box center [193, 55] width 7 height 7
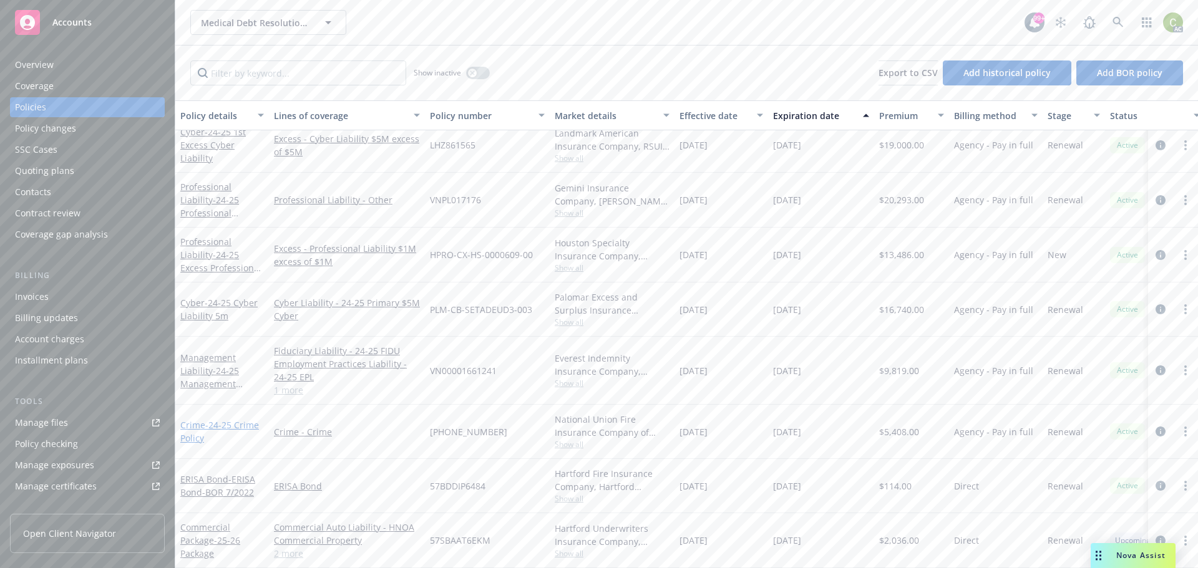
click at [195, 419] on link "Crime - 24-25 Crime Policy" at bounding box center [219, 431] width 79 height 25
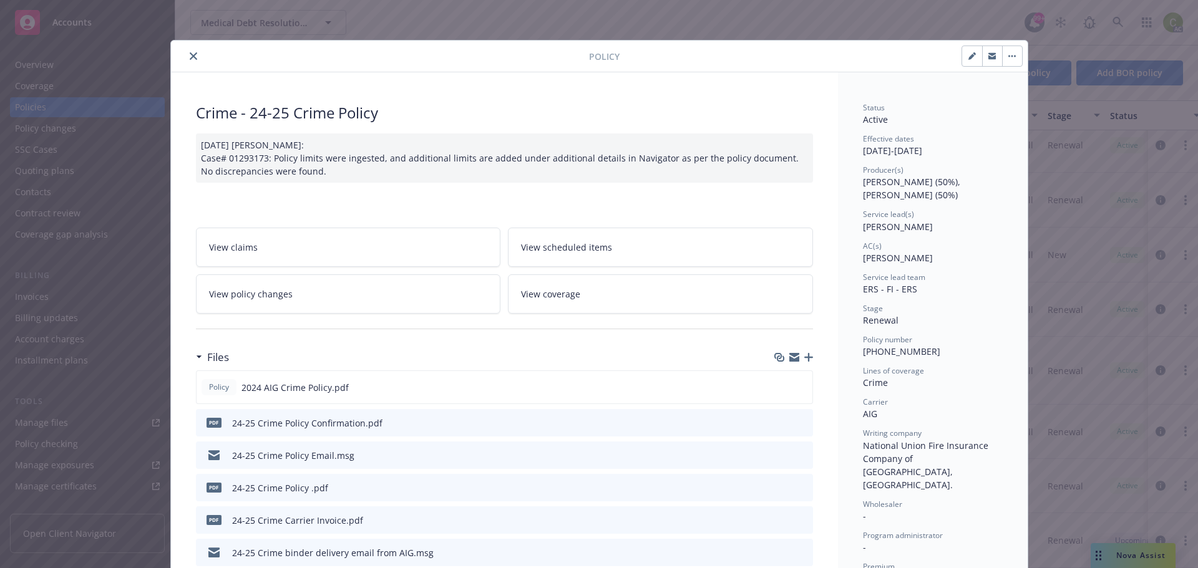
drag, startPoint x: 185, startPoint y: 56, endPoint x: 197, endPoint y: 89, distance: 34.5
click at [190, 56] on icon "close" at bounding box center [193, 55] width 7 height 7
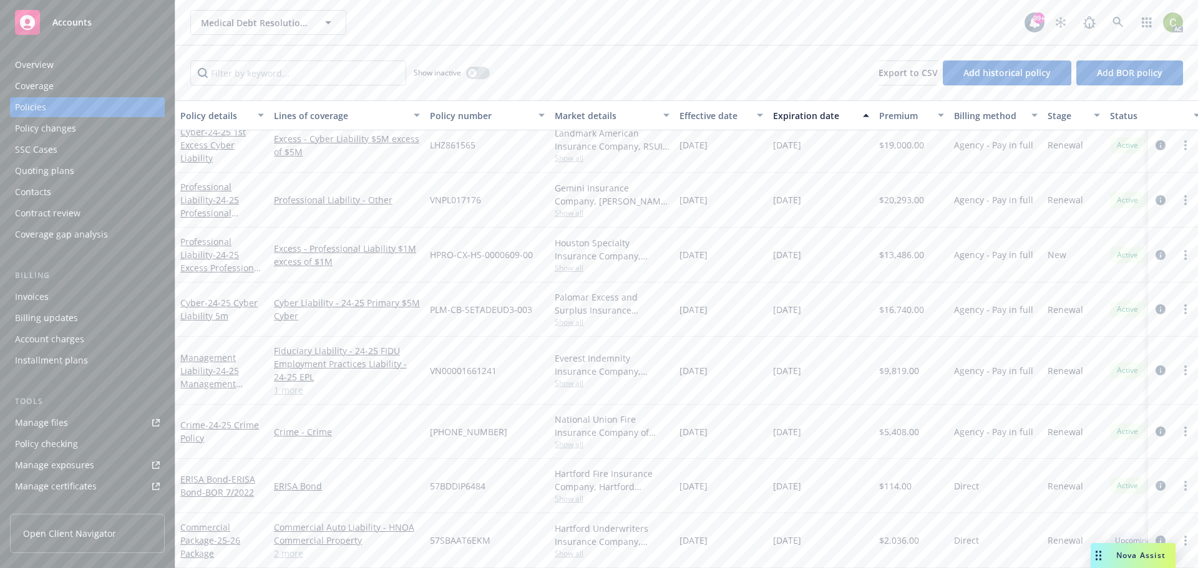
click at [192, 55] on div "Show inactive Export to CSV Add historical policy Add BOR policy" at bounding box center [686, 73] width 1022 height 55
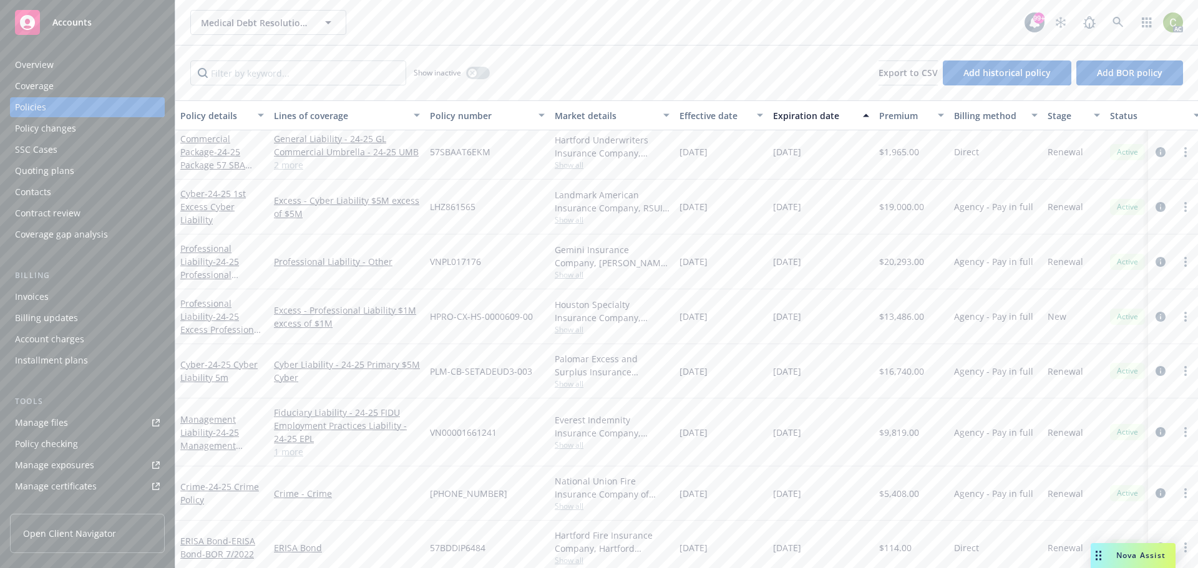
scroll to position [52, 0]
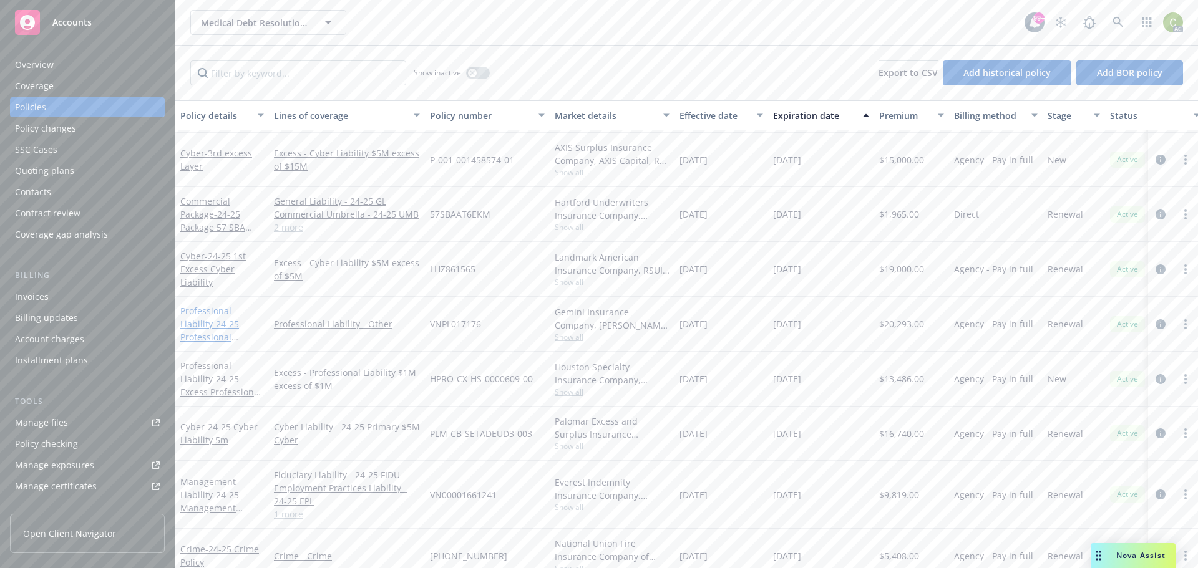
click at [217, 311] on link "Professional Liability - 24-25 Professional Liability 3m" at bounding box center [209, 330] width 59 height 51
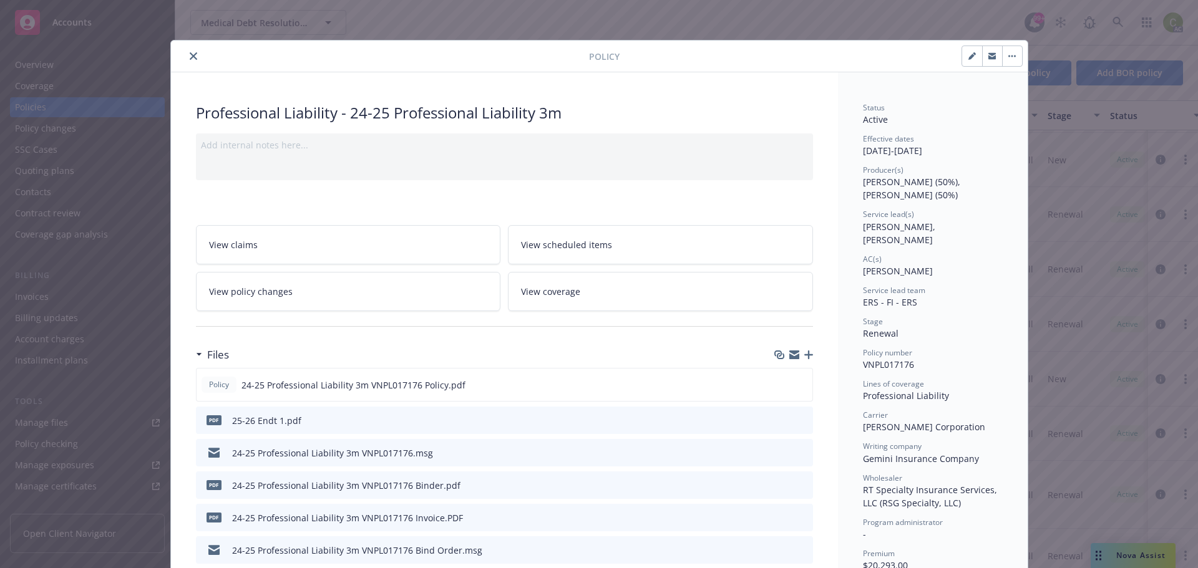
click at [192, 56] on button "close" at bounding box center [193, 56] width 15 height 15
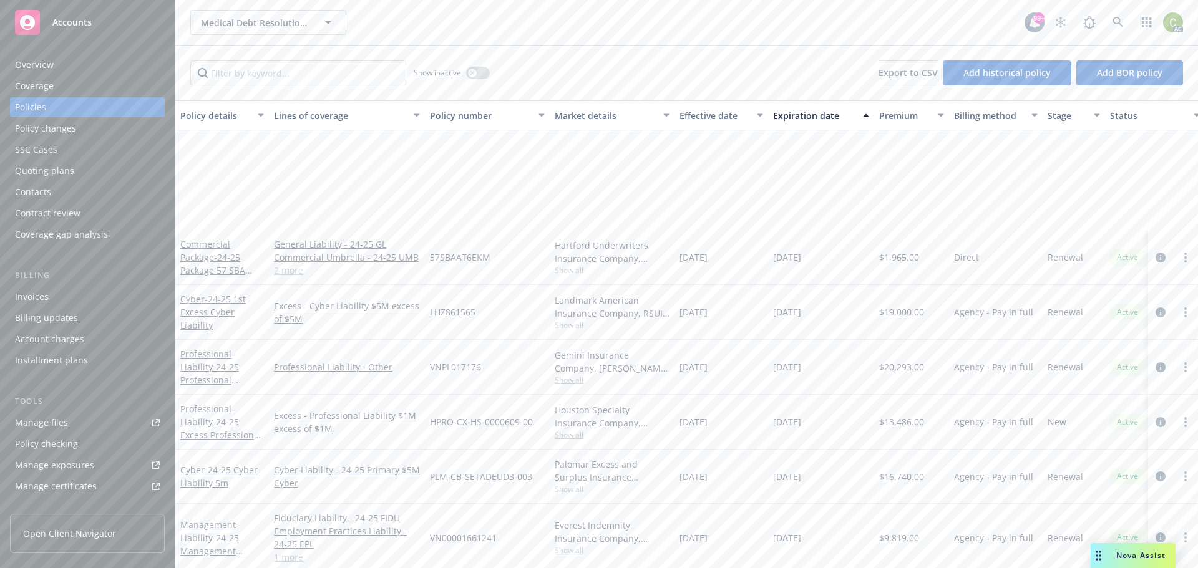
scroll to position [177, 0]
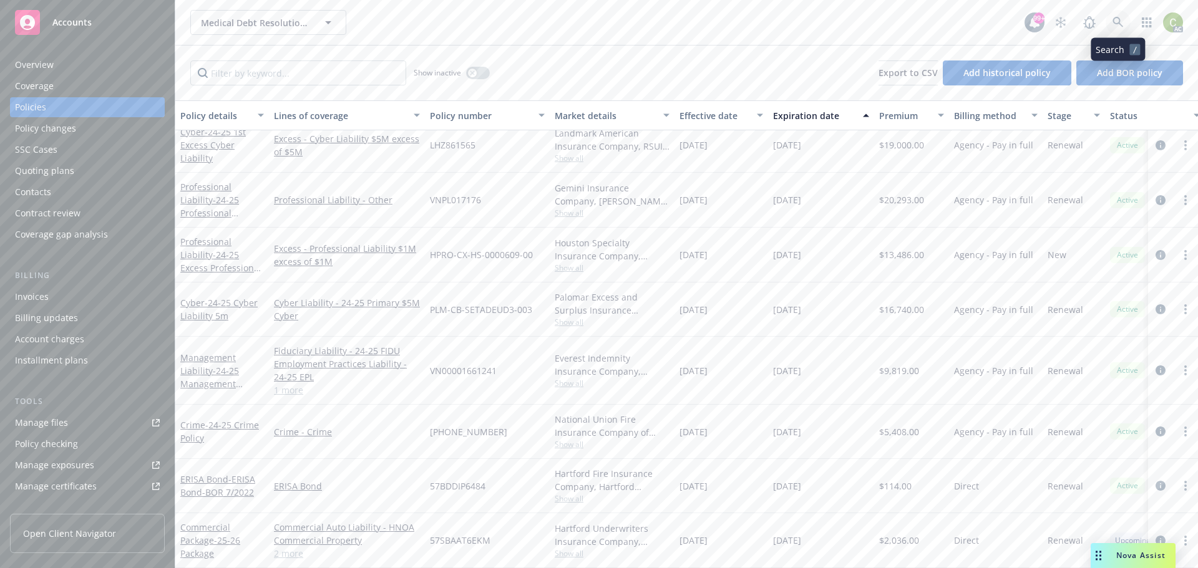
click at [1119, 12] on link at bounding box center [1117, 22] width 25 height 25
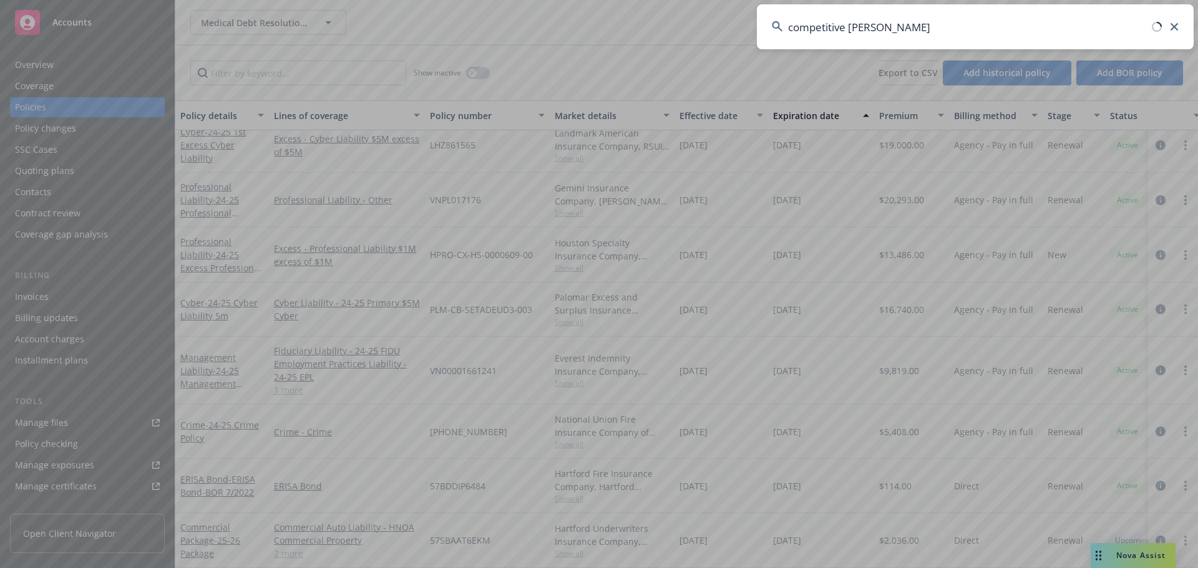
type input "competitive social"
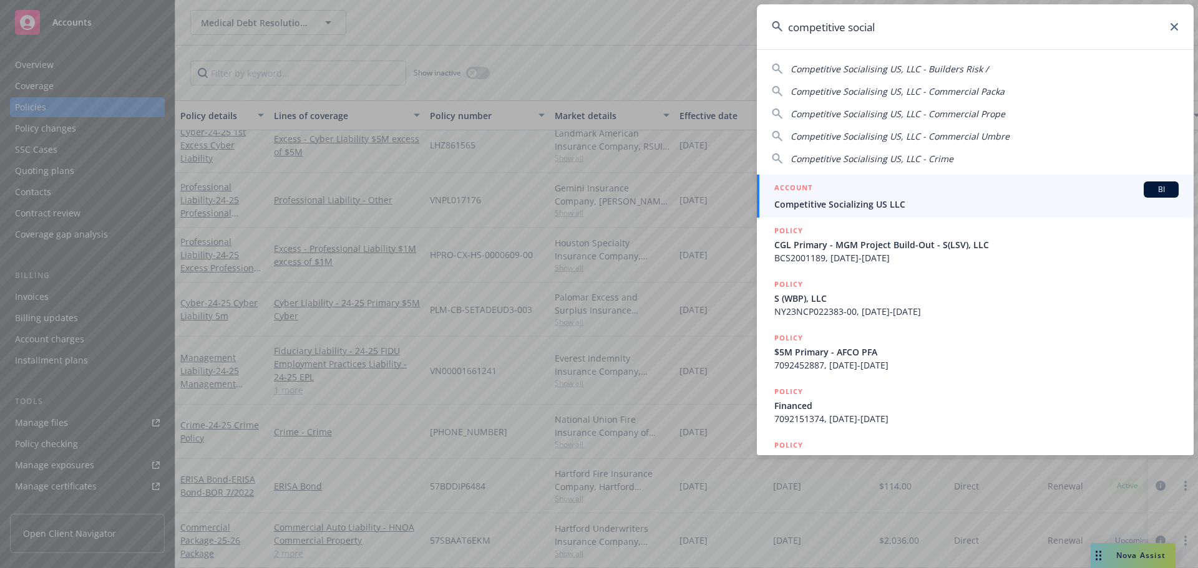
click at [881, 198] on span "Competitive Socializing US LLC" at bounding box center [976, 204] width 404 height 13
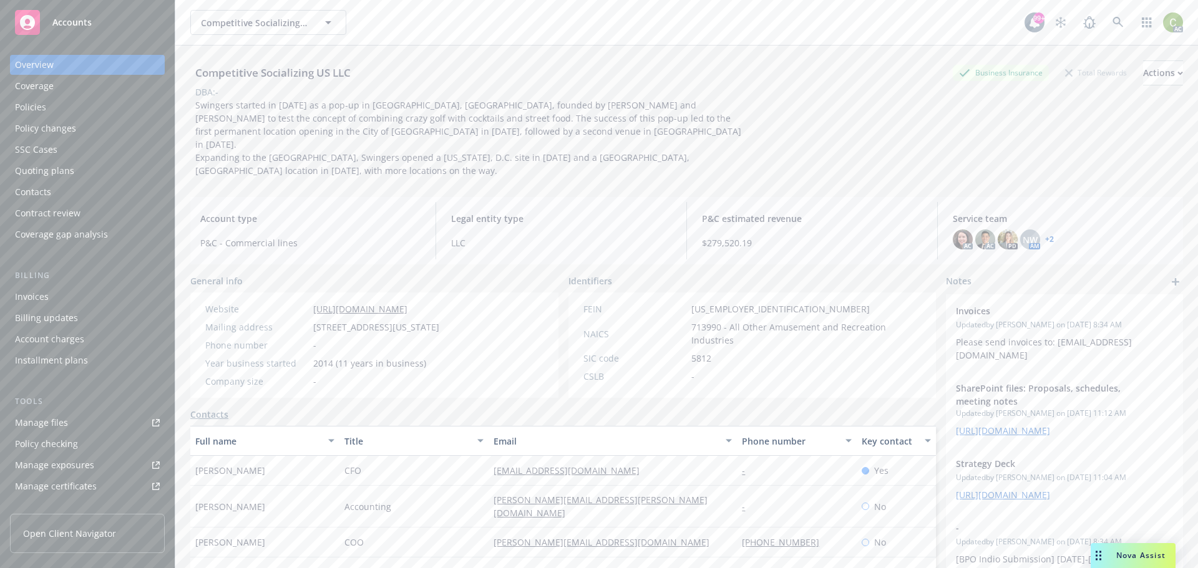
click at [64, 114] on div "Policies" at bounding box center [87, 107] width 145 height 20
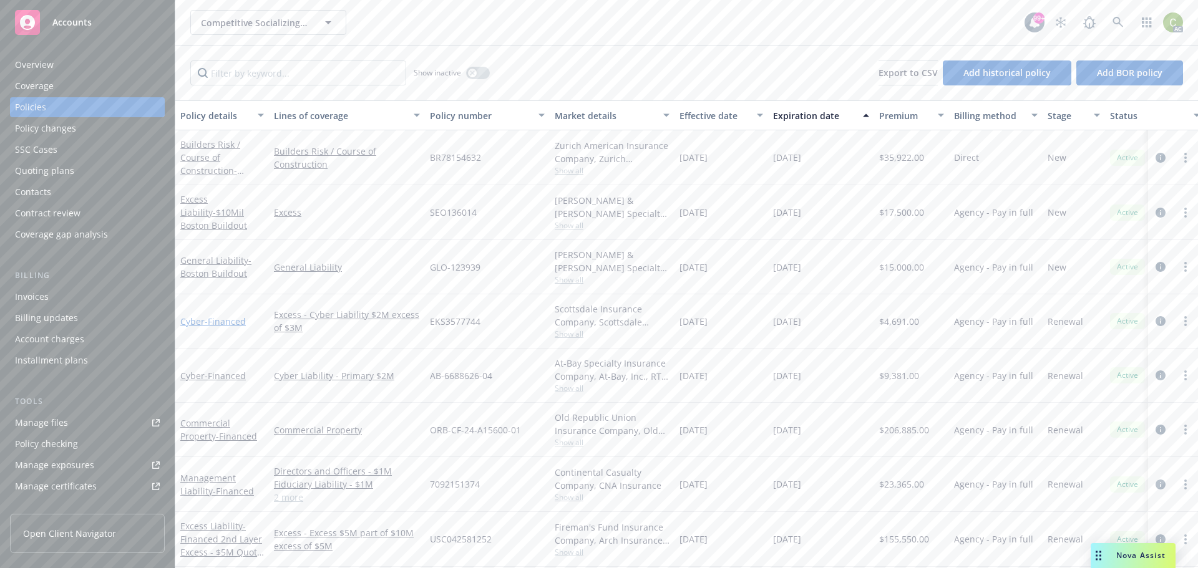
click at [221, 321] on span "- Financed" at bounding box center [225, 322] width 41 height 12
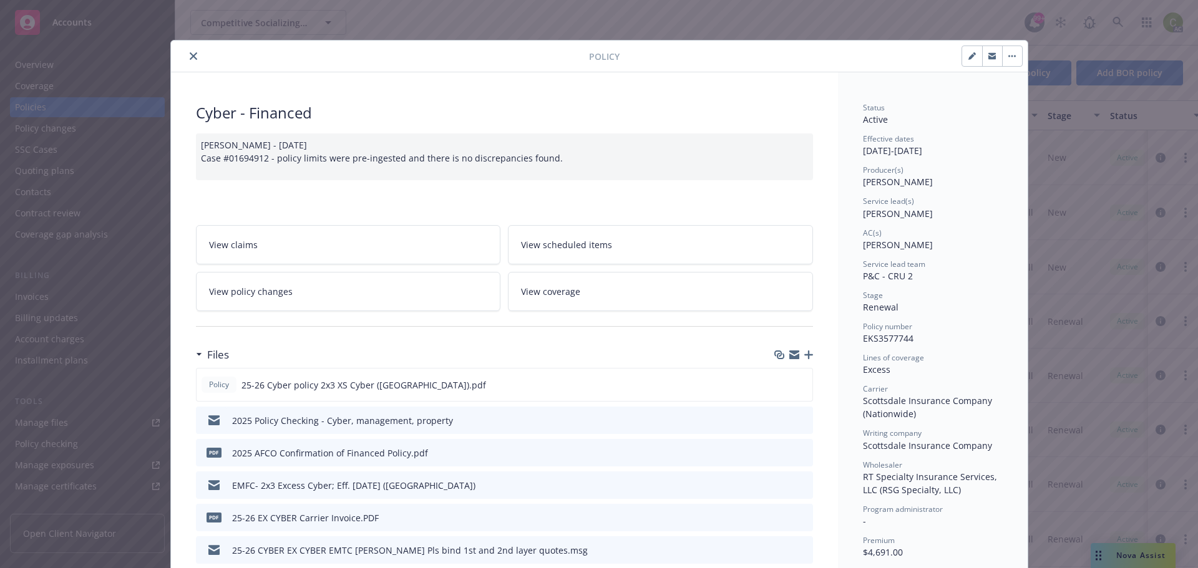
click at [189, 60] on button "close" at bounding box center [193, 56] width 15 height 15
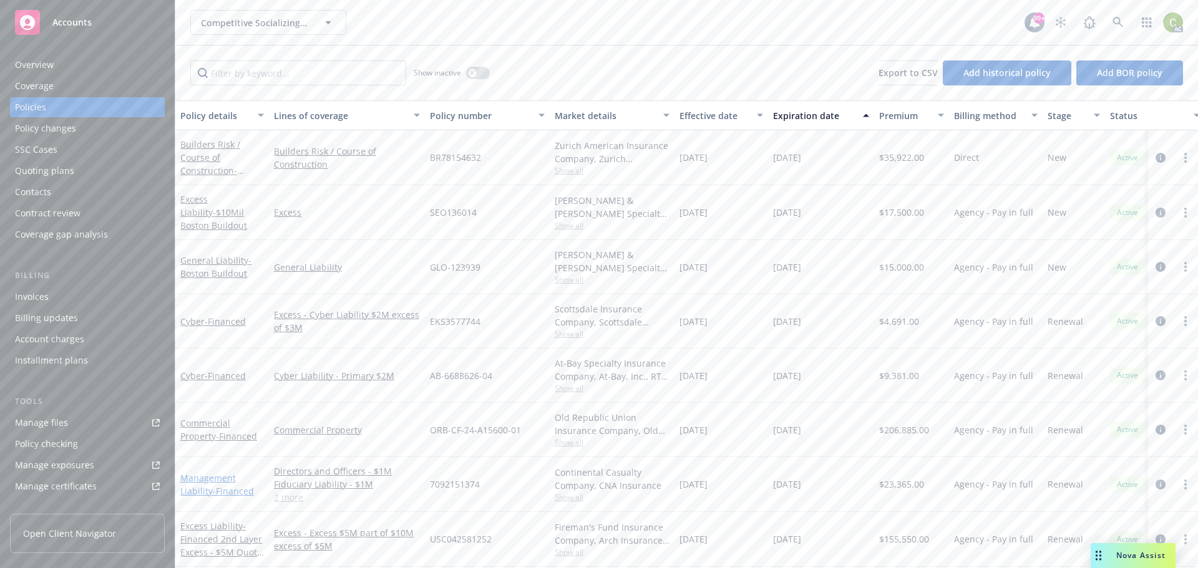
click at [206, 475] on link "Management Liability - Financed" at bounding box center [217, 484] width 74 height 25
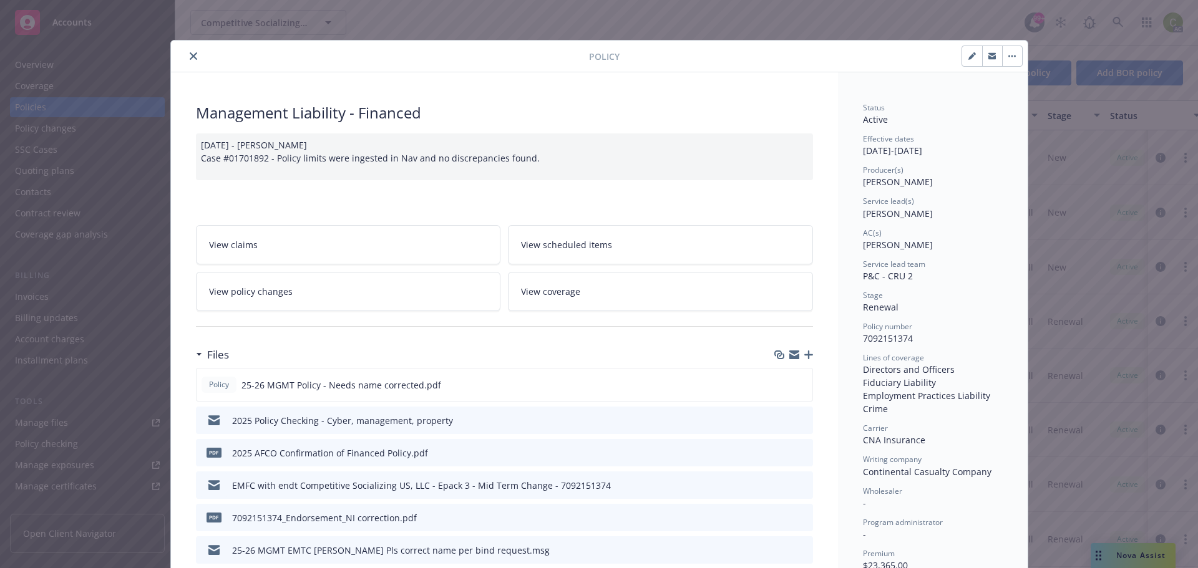
click at [190, 52] on icon "close" at bounding box center [193, 55] width 7 height 7
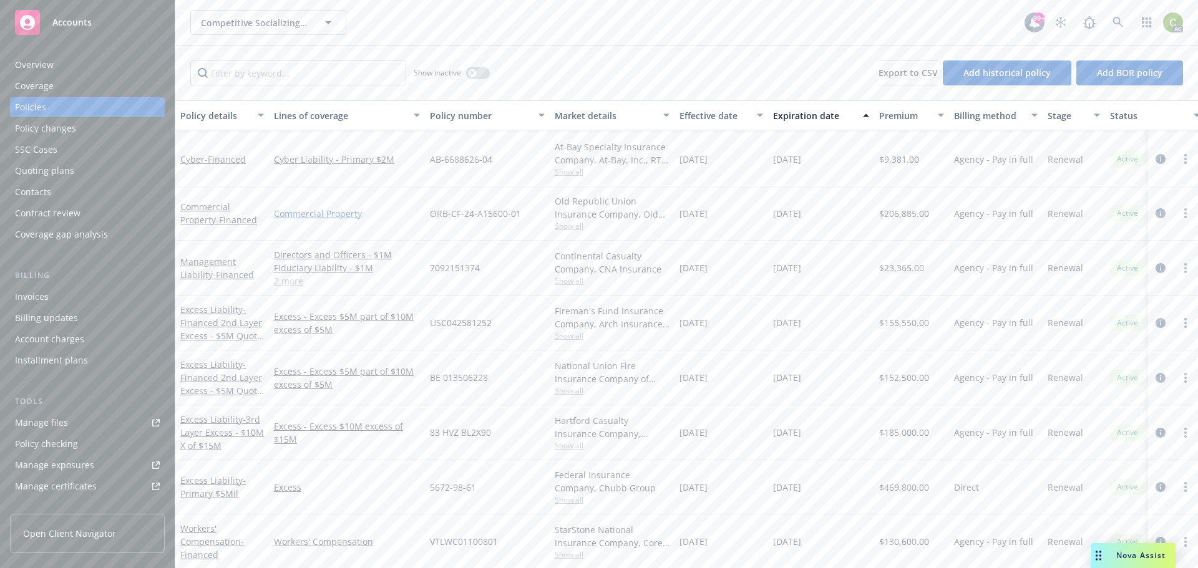
scroll to position [276, 0]
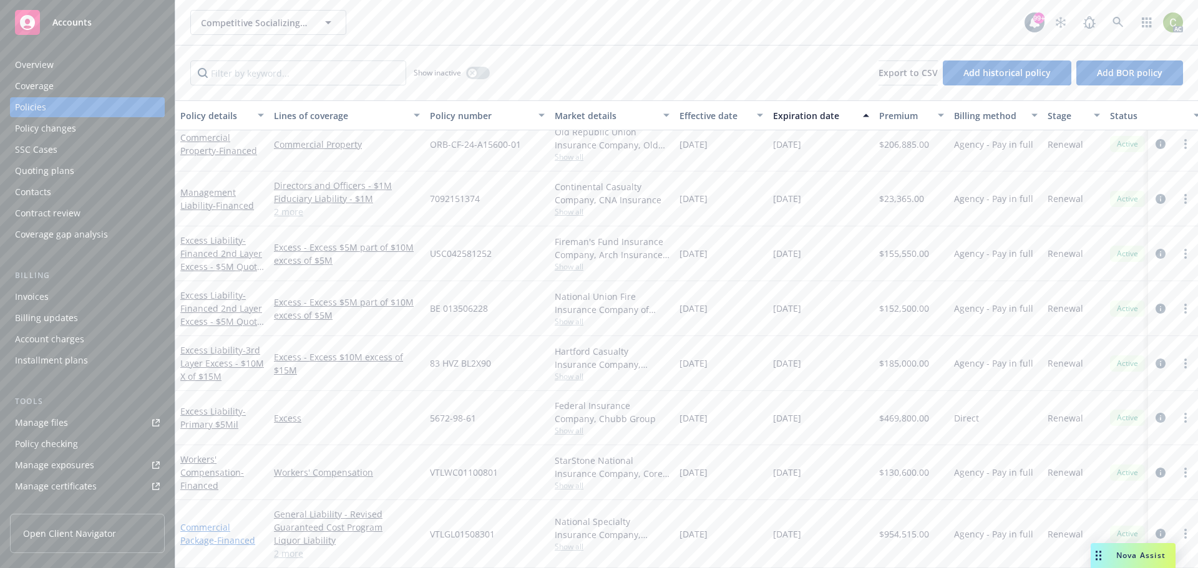
click at [213, 521] on link "Commercial Package - Financed" at bounding box center [217, 533] width 75 height 25
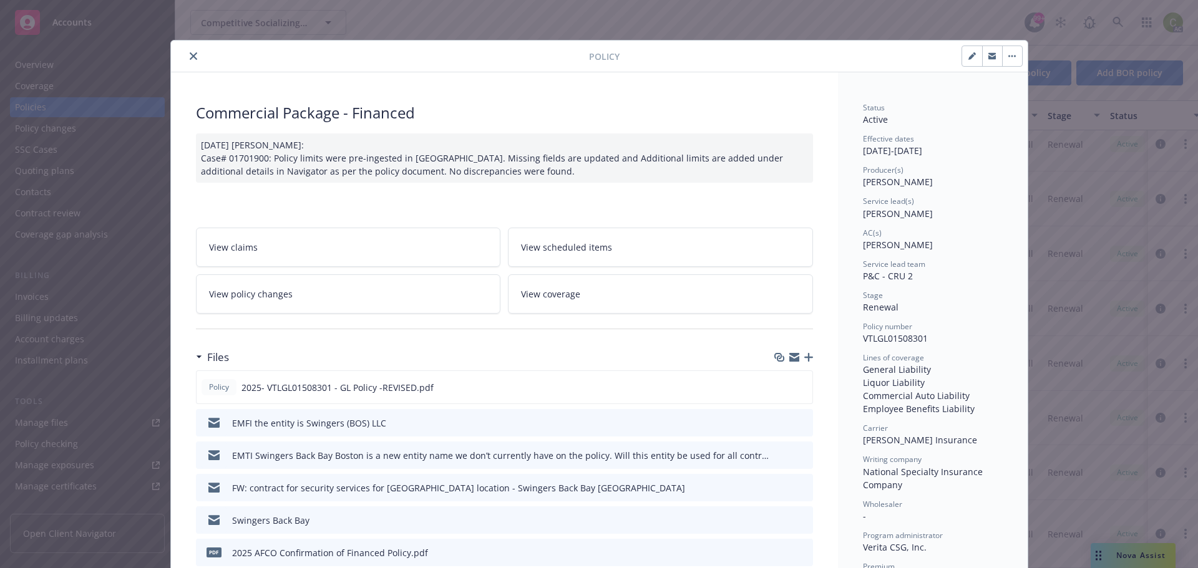
click at [186, 51] on button "close" at bounding box center [193, 56] width 15 height 15
